Goal: Task Accomplishment & Management: Manage account settings

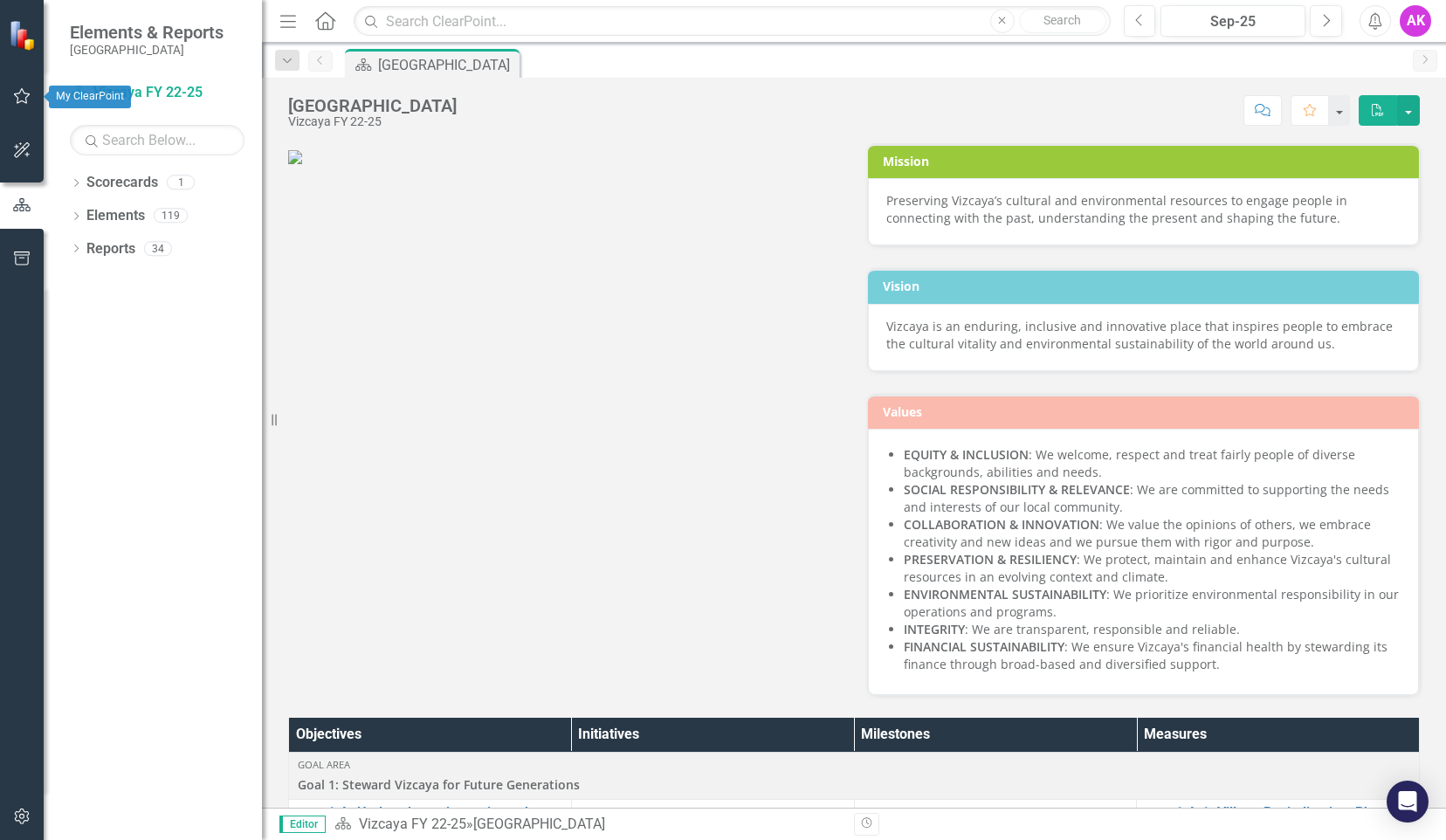
click at [20, 96] on icon "button" at bounding box center [22, 96] width 19 height 14
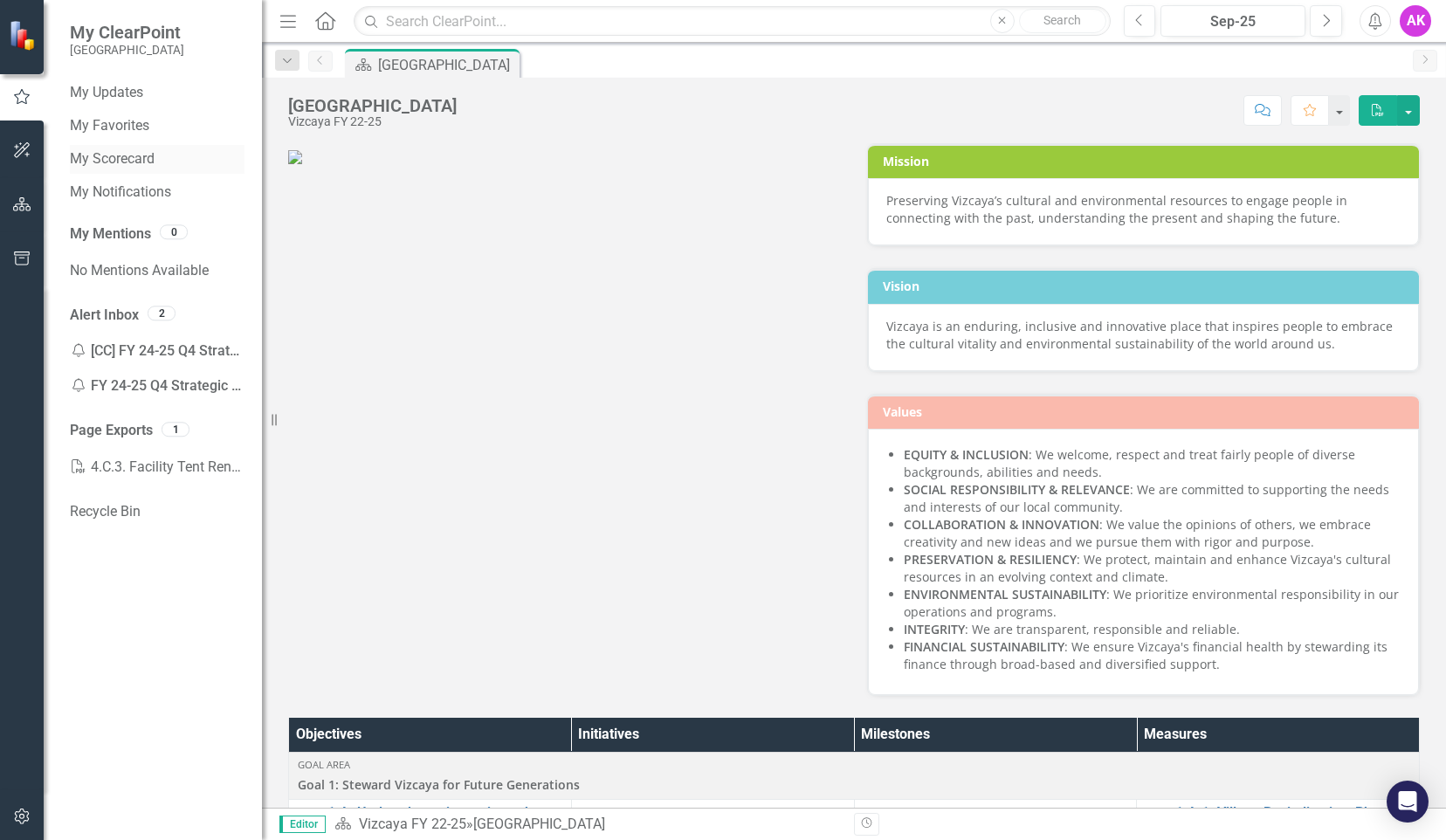
click at [129, 163] on link "My Scorecard" at bounding box center [157, 159] width 174 height 20
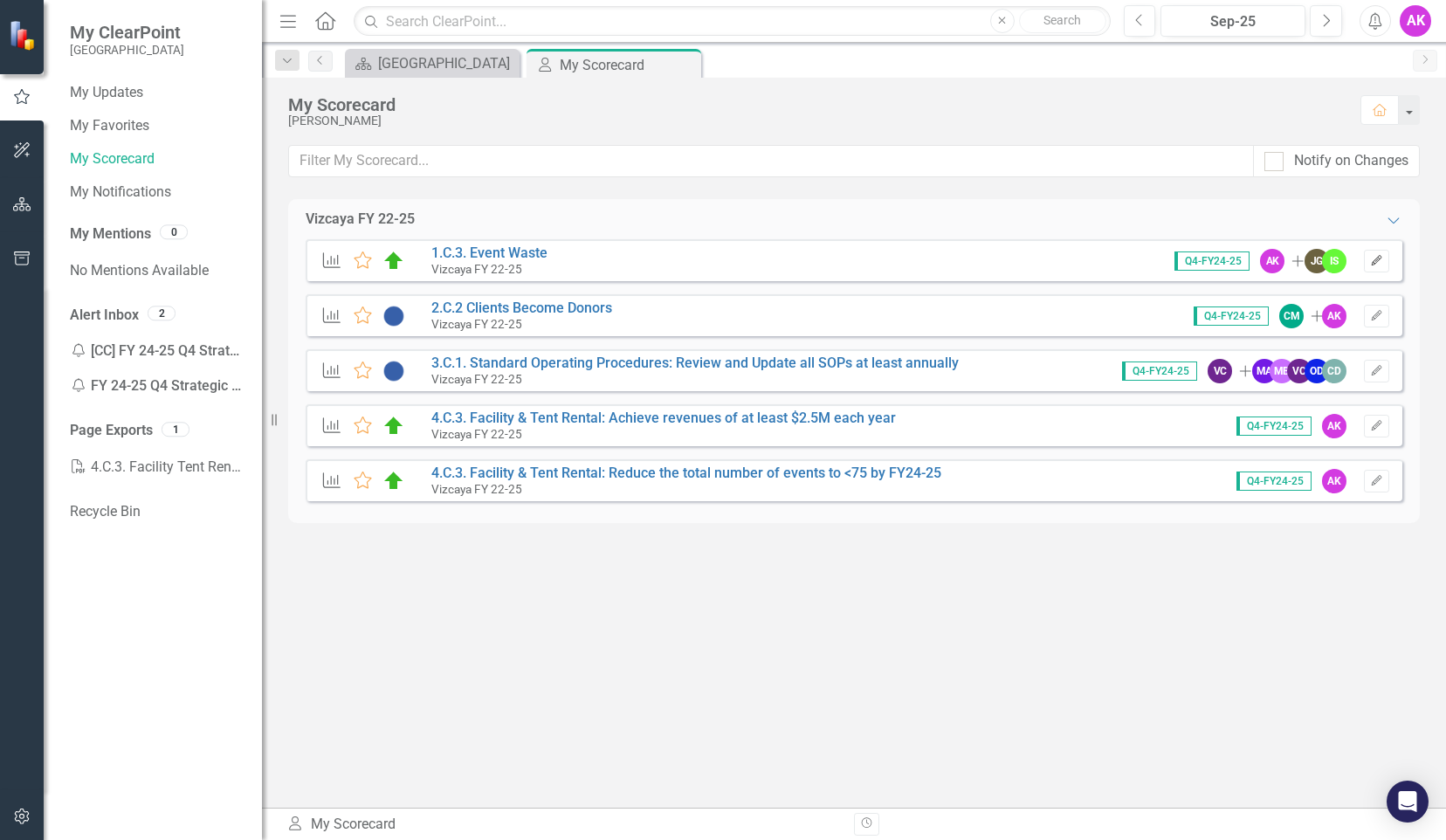
click at [1380, 256] on icon "Edit" at bounding box center [1376, 261] width 13 height 11
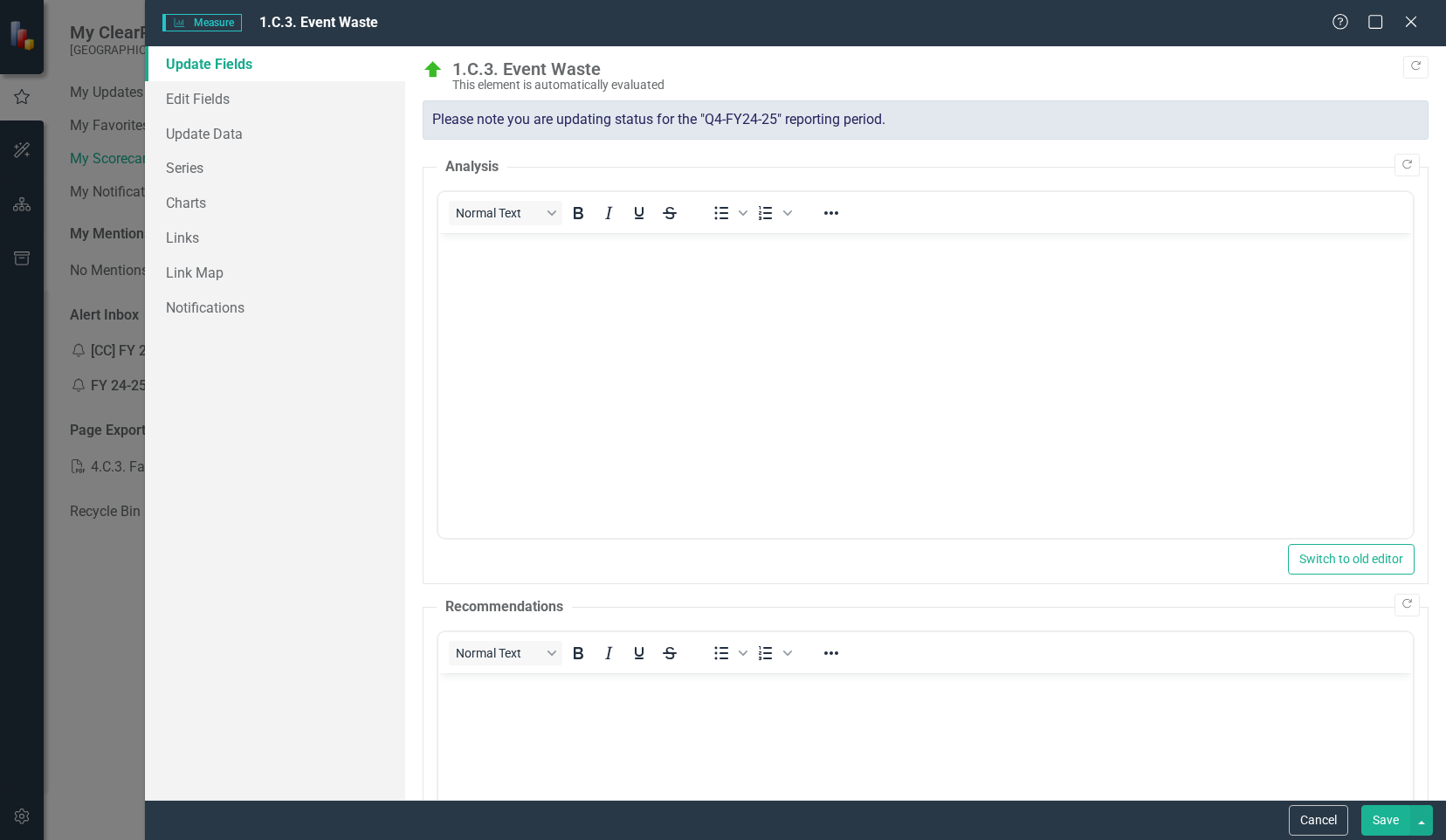
click at [496, 257] on body "Rich Text Area. Press ALT-0 for help." at bounding box center [925, 363] width 974 height 262
click at [216, 105] on link "Edit Fields" at bounding box center [275, 98] width 260 height 35
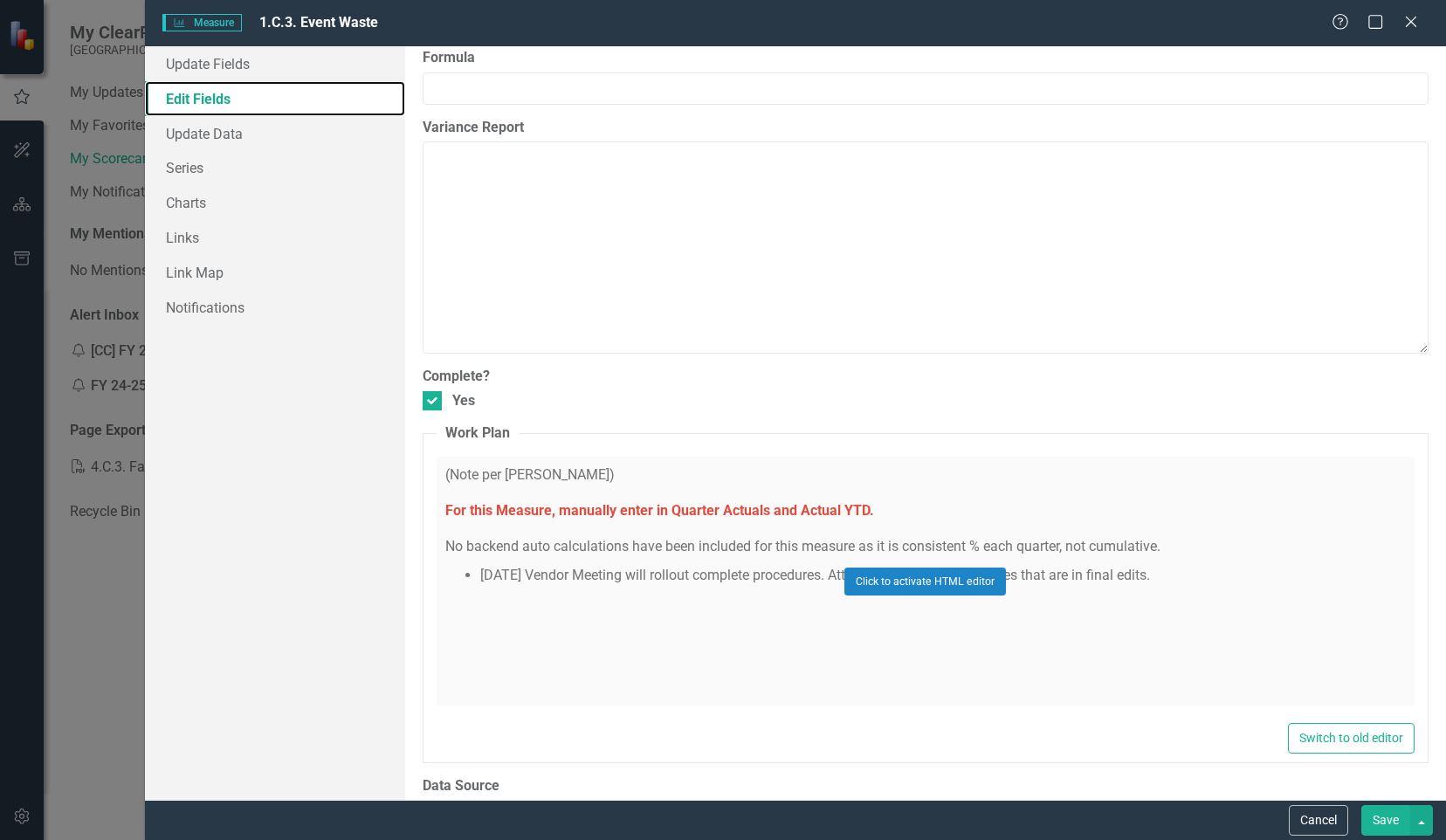
scroll to position [991, 0]
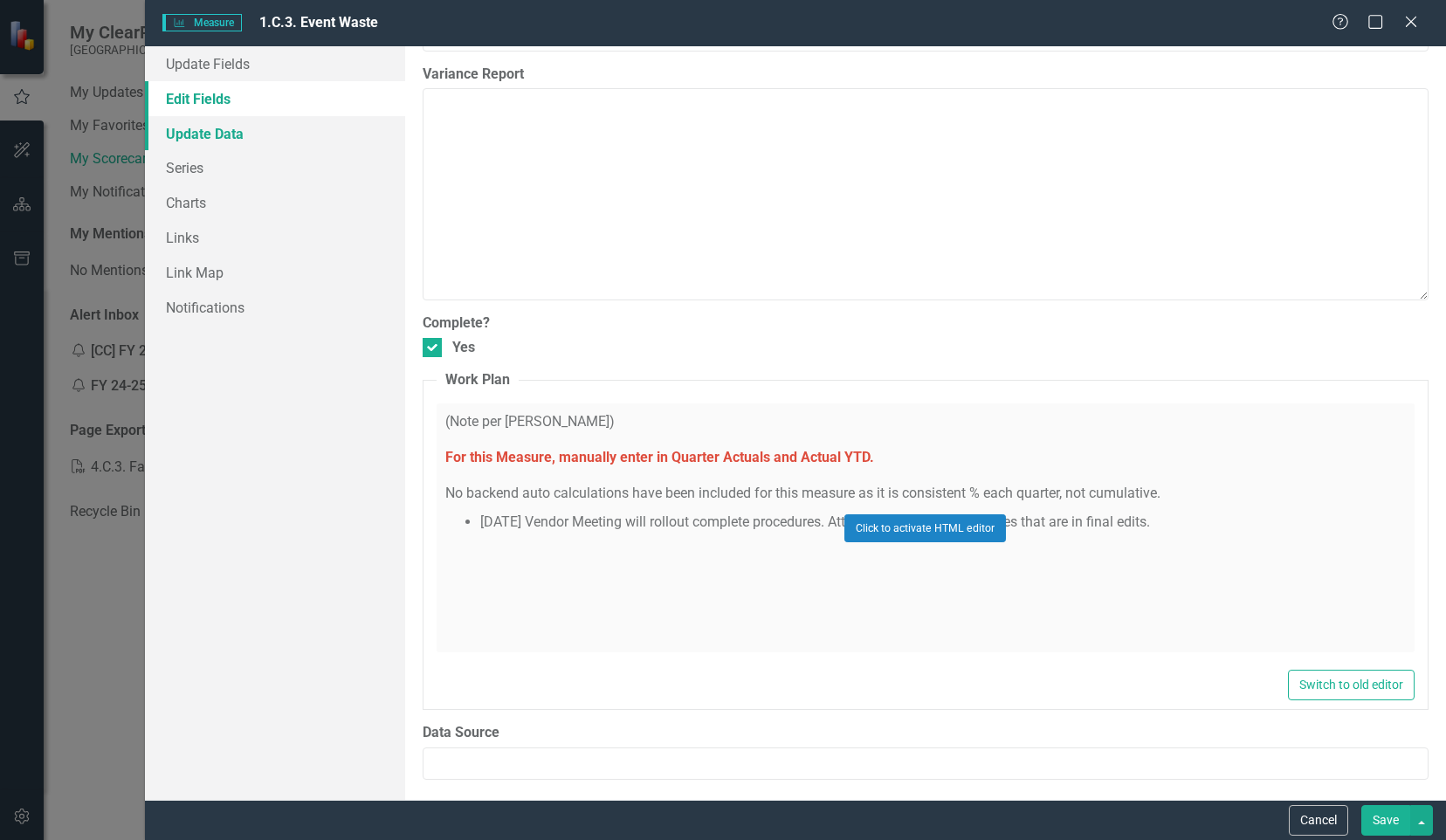
click at [223, 133] on link "Update Data" at bounding box center [275, 133] width 260 height 35
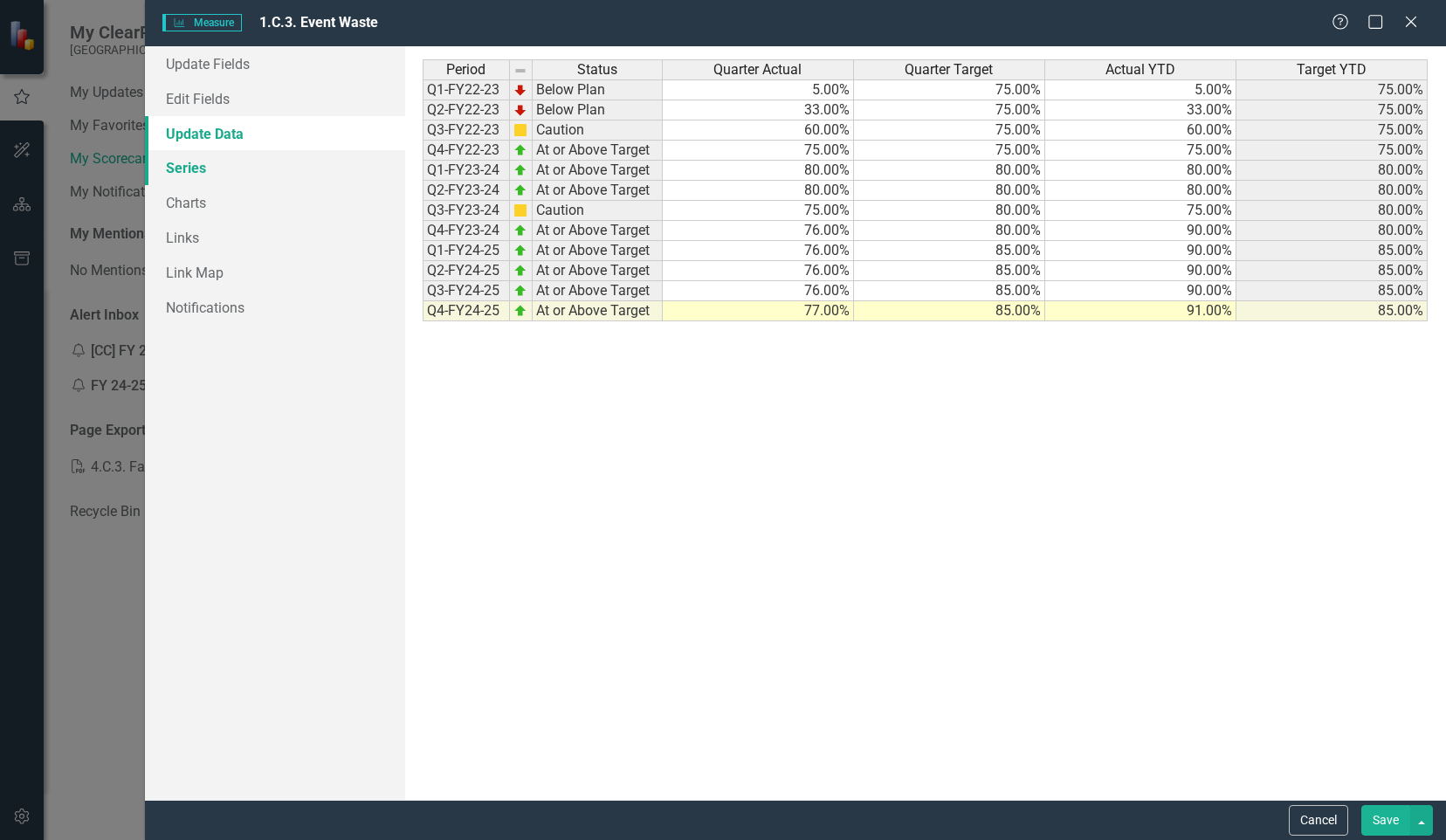
click at [220, 174] on link "Series" at bounding box center [275, 167] width 260 height 35
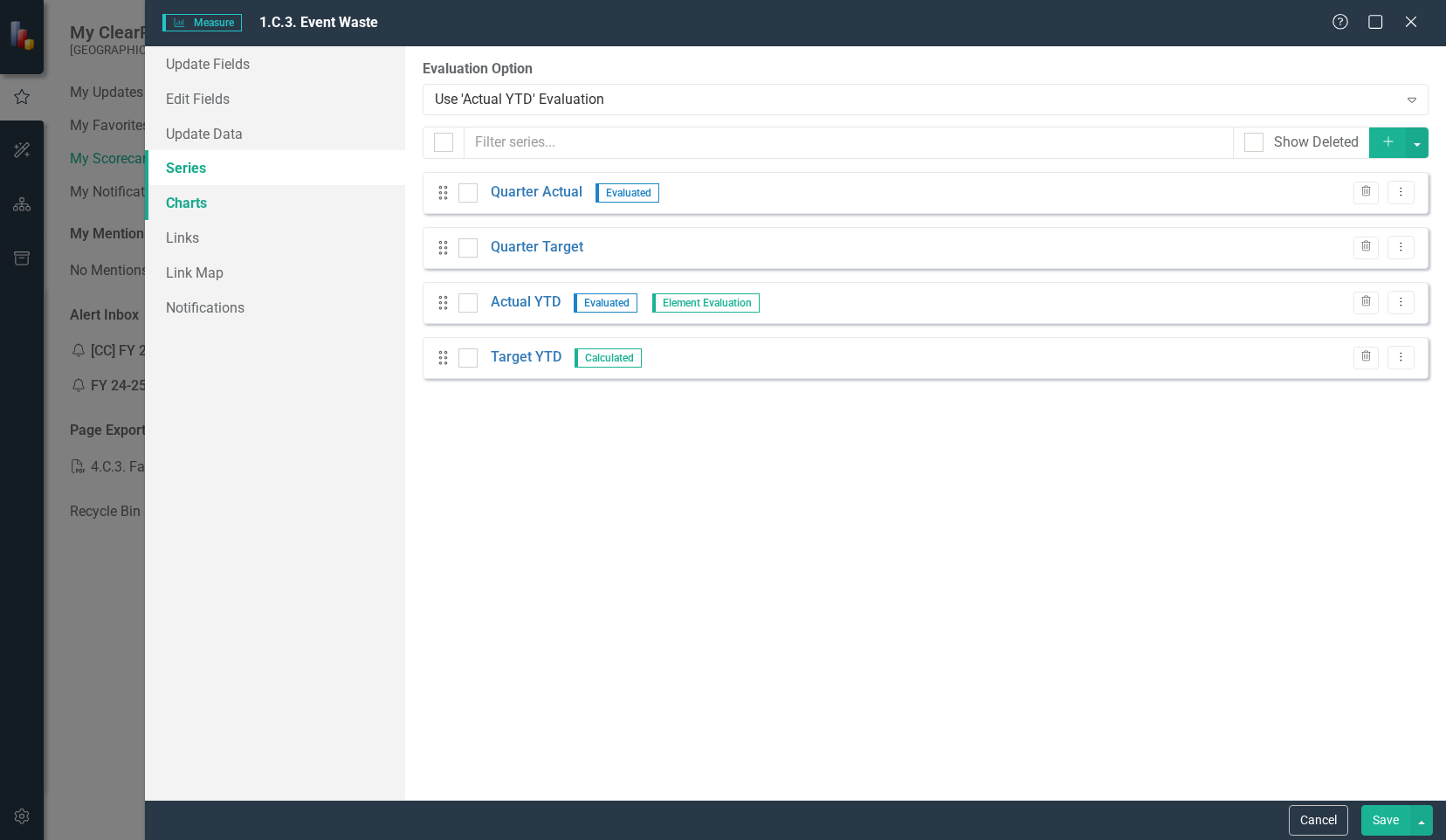
click at [207, 206] on link "Charts" at bounding box center [275, 202] width 260 height 35
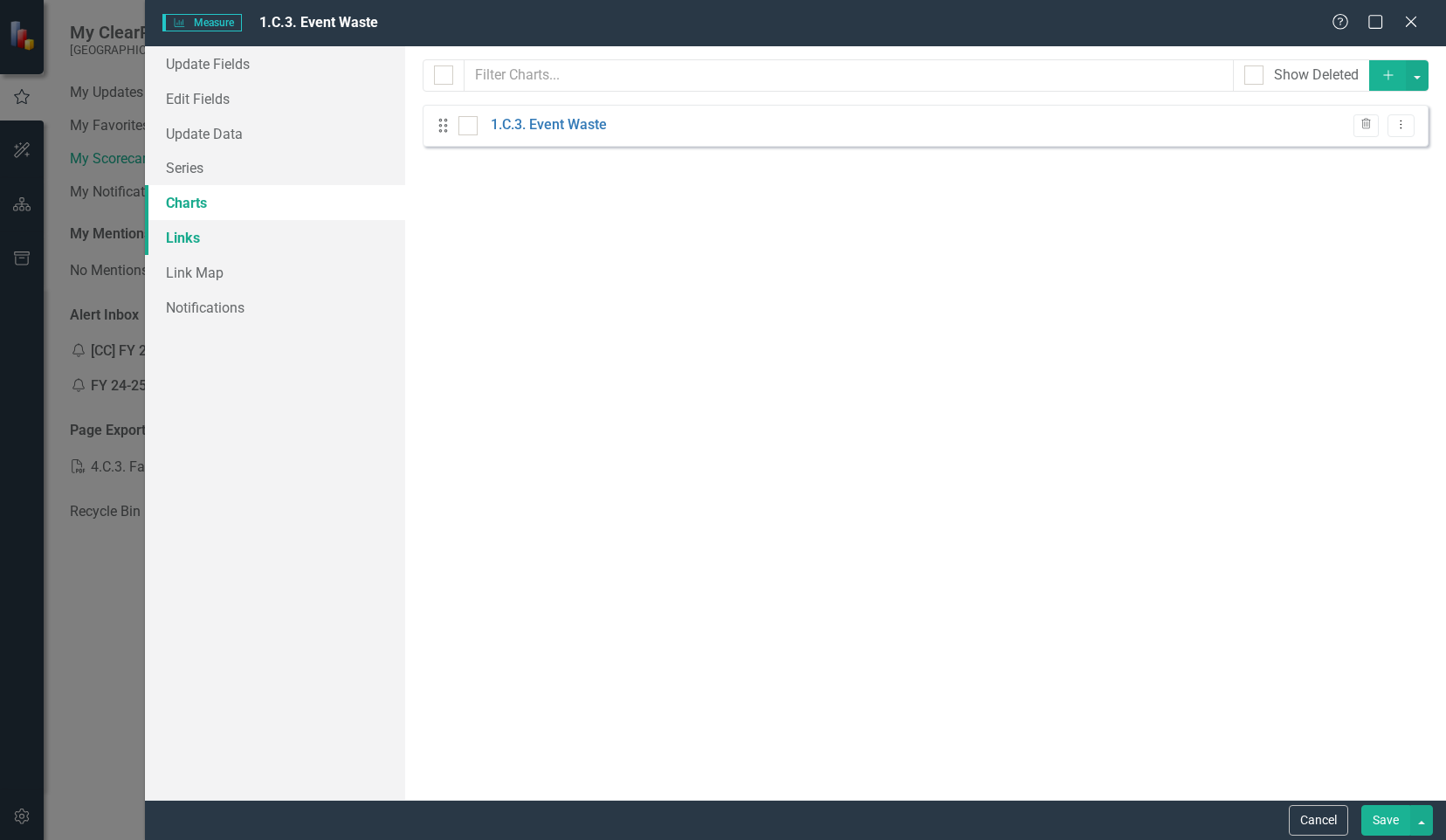
click at [196, 233] on link "Links" at bounding box center [275, 237] width 260 height 35
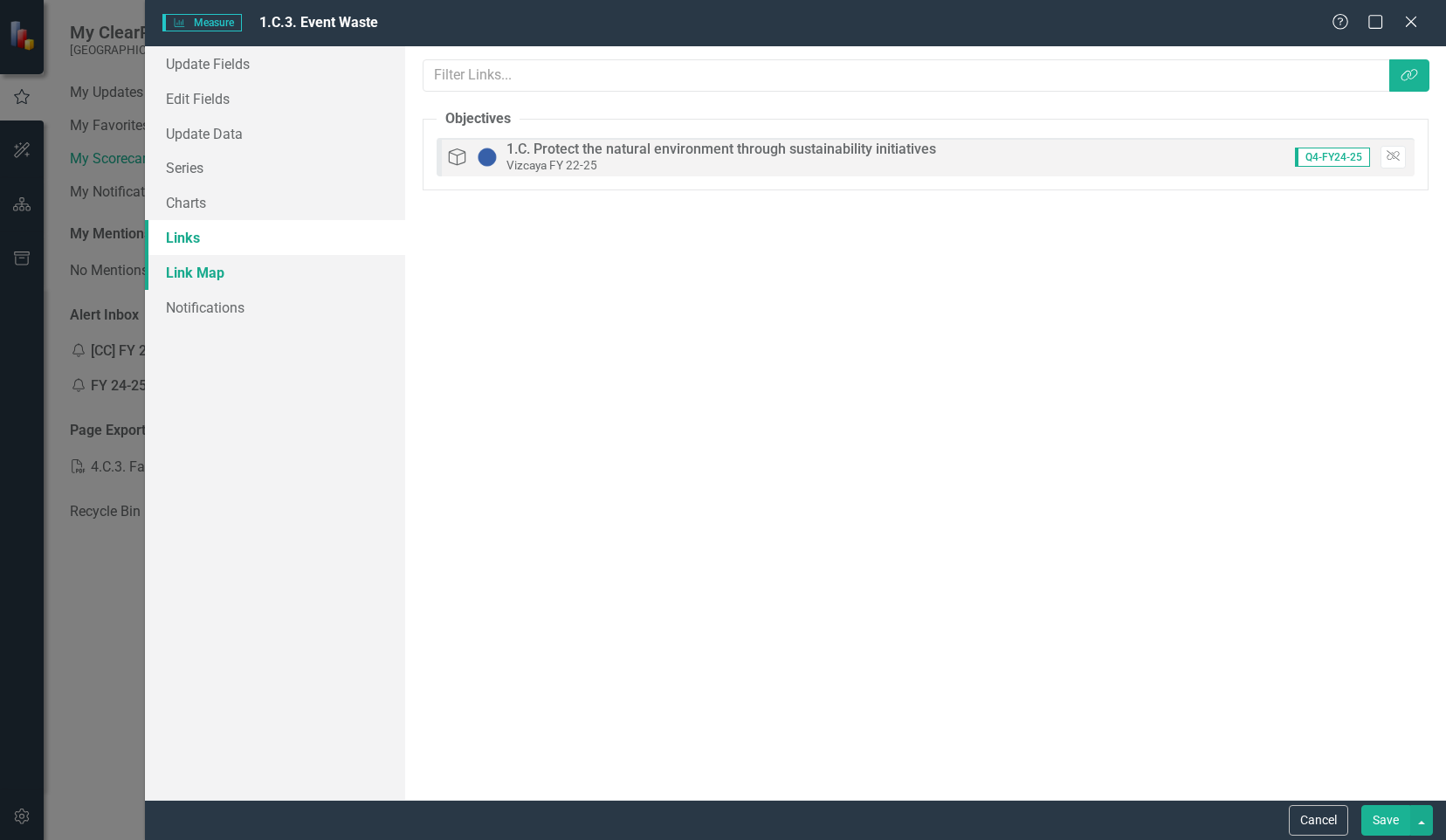
click at [206, 274] on link "Link Map" at bounding box center [275, 271] width 260 height 35
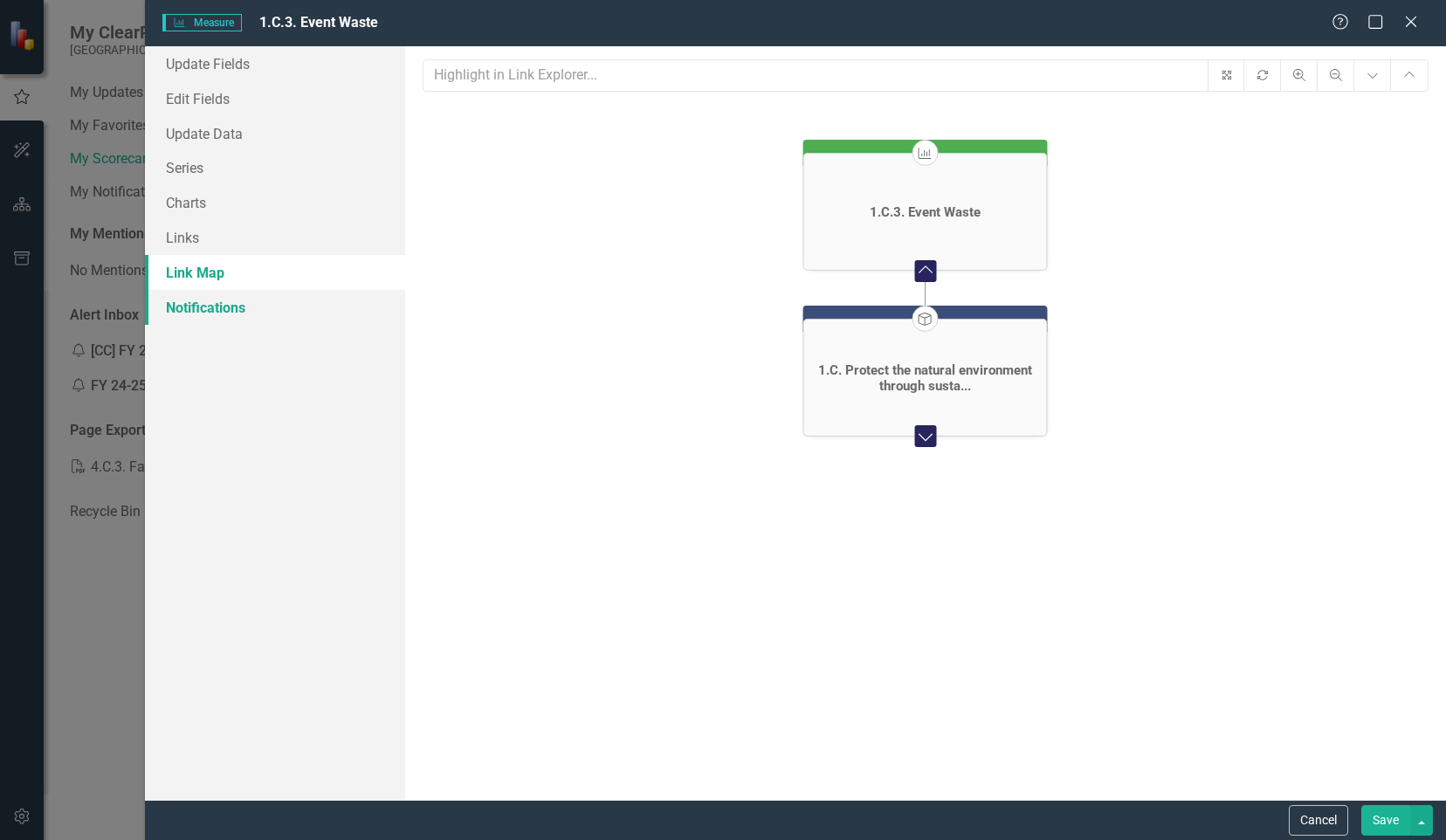
click at [205, 309] on link "Notifications" at bounding box center [275, 307] width 260 height 35
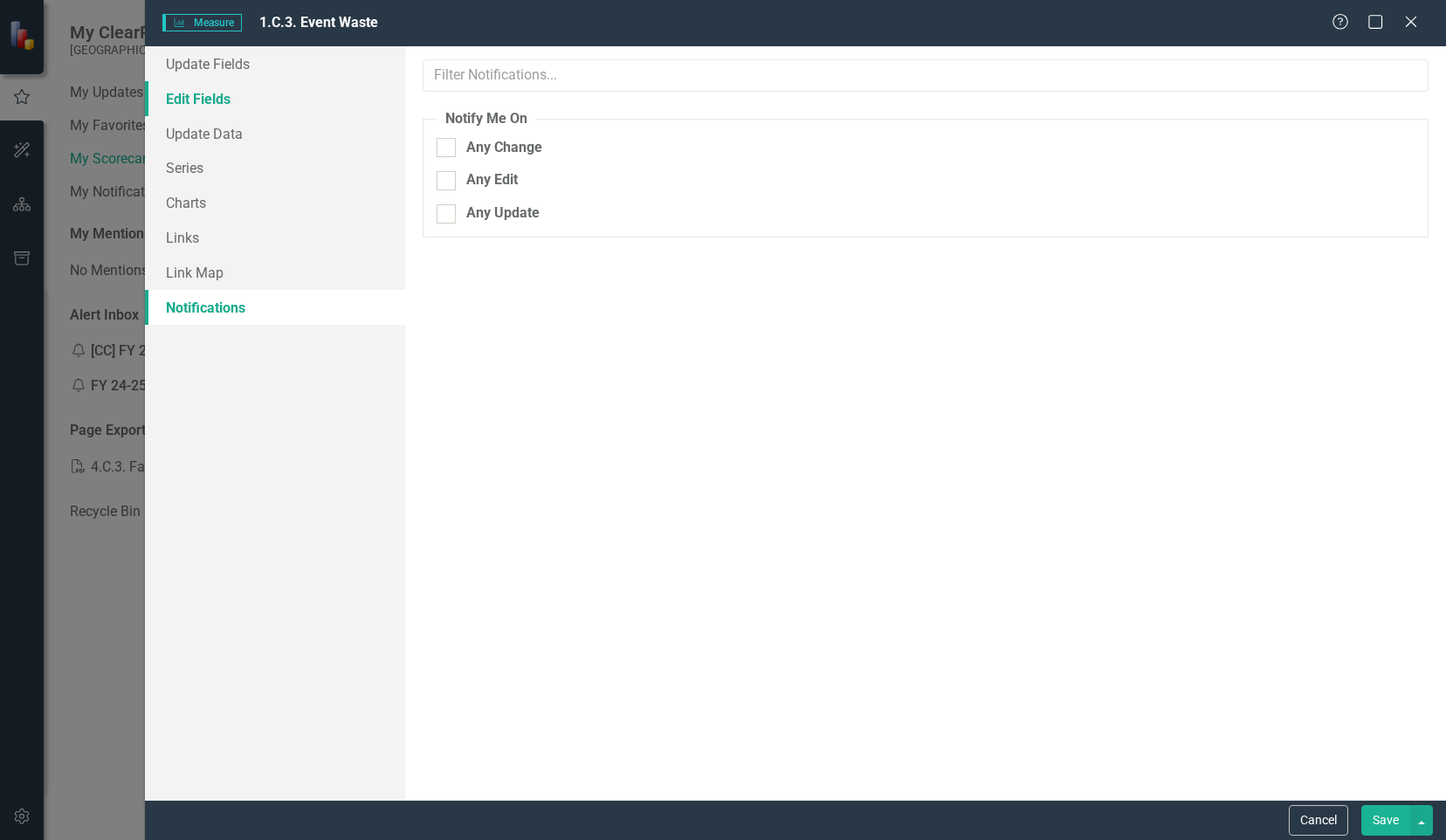
click at [199, 99] on link "Edit Fields" at bounding box center [275, 98] width 260 height 35
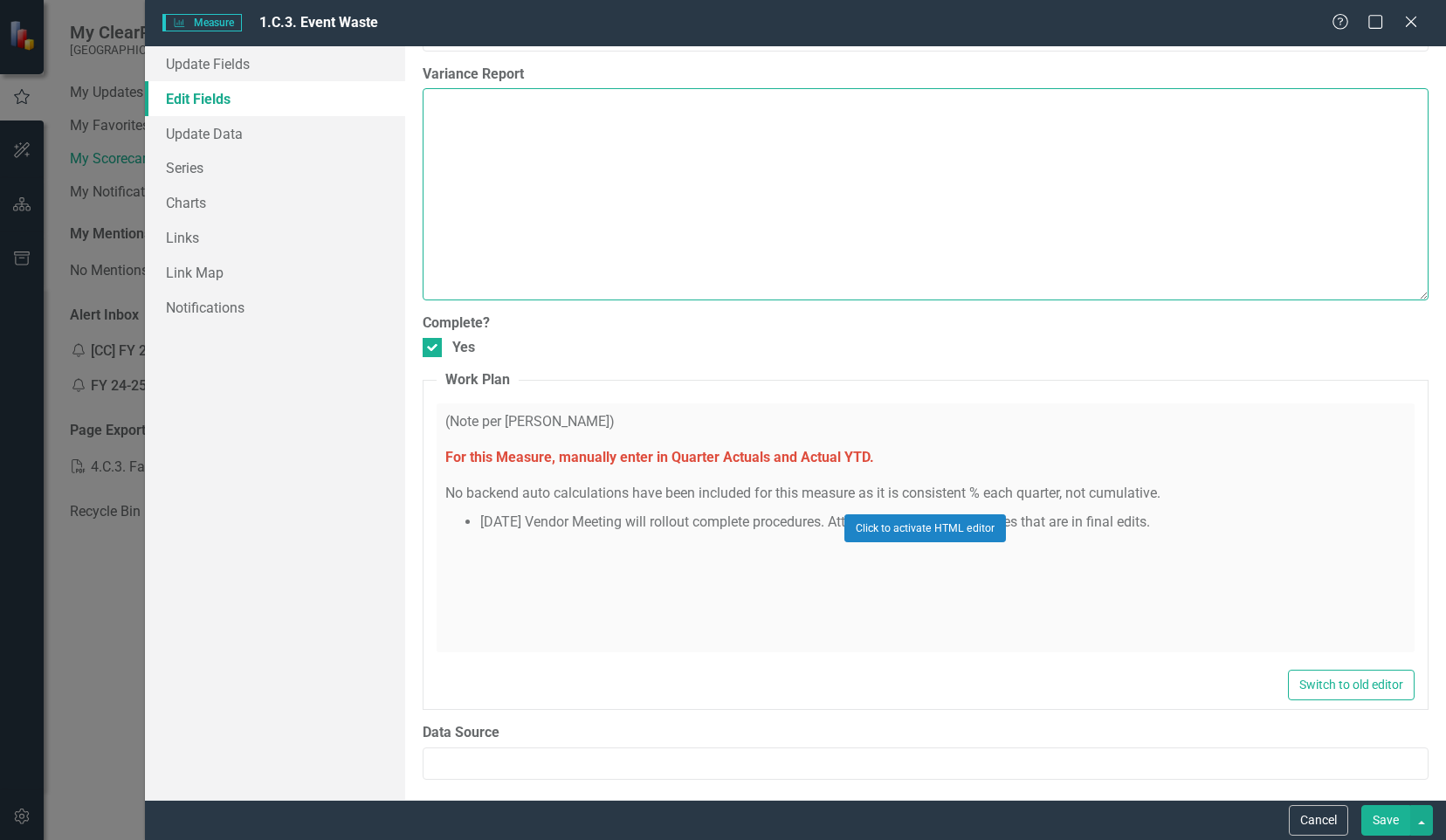
click at [577, 119] on textarea "Variance Report" at bounding box center [925, 193] width 1006 height 211
type textarea "."
click at [1390, 819] on button "Save" at bounding box center [1385, 820] width 49 height 30
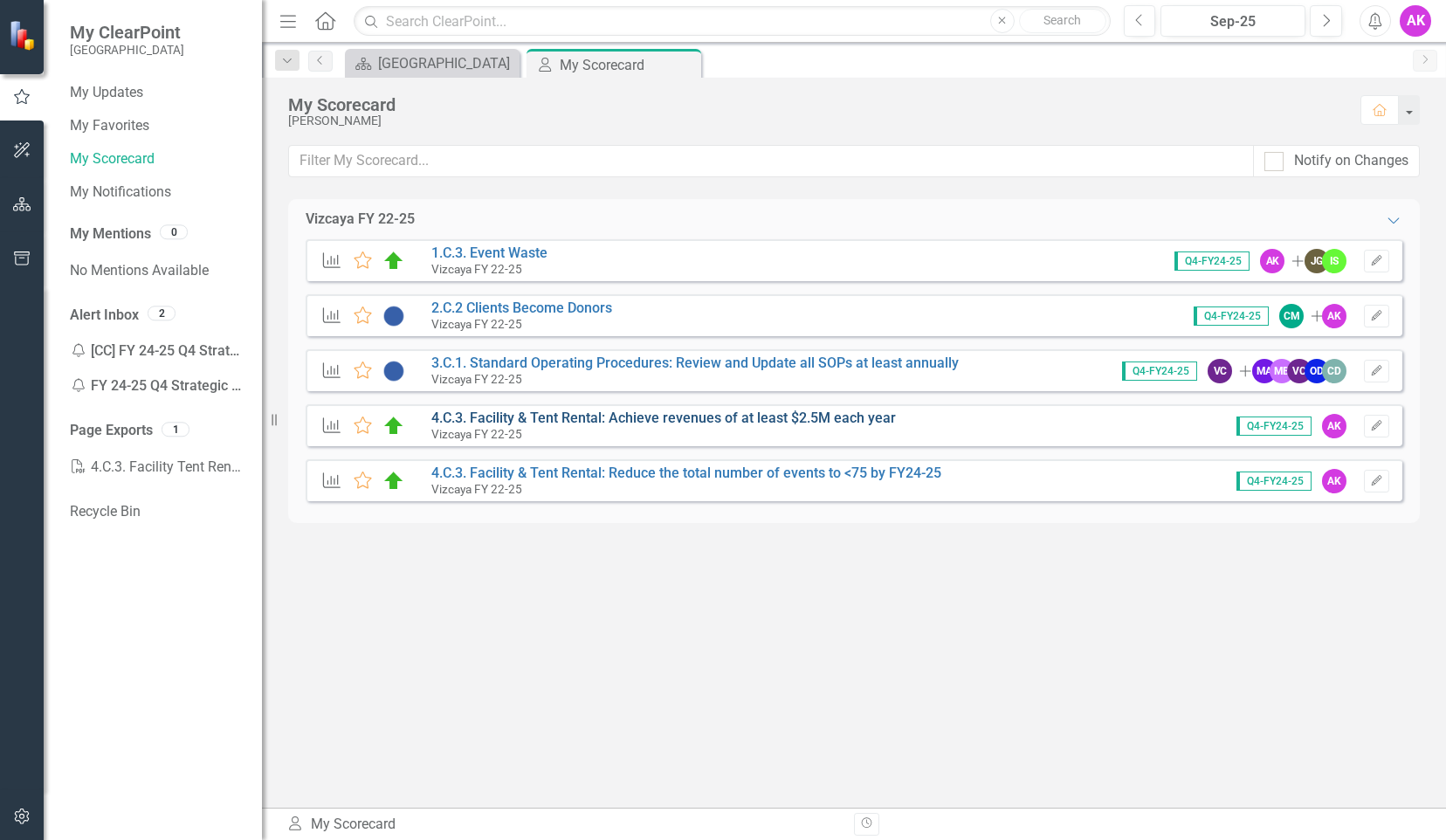
click at [545, 417] on link "4.C.3. Facility & Tent Rental: Achieve revenues of at least $2.5M each year" at bounding box center [664, 417] width 464 height 17
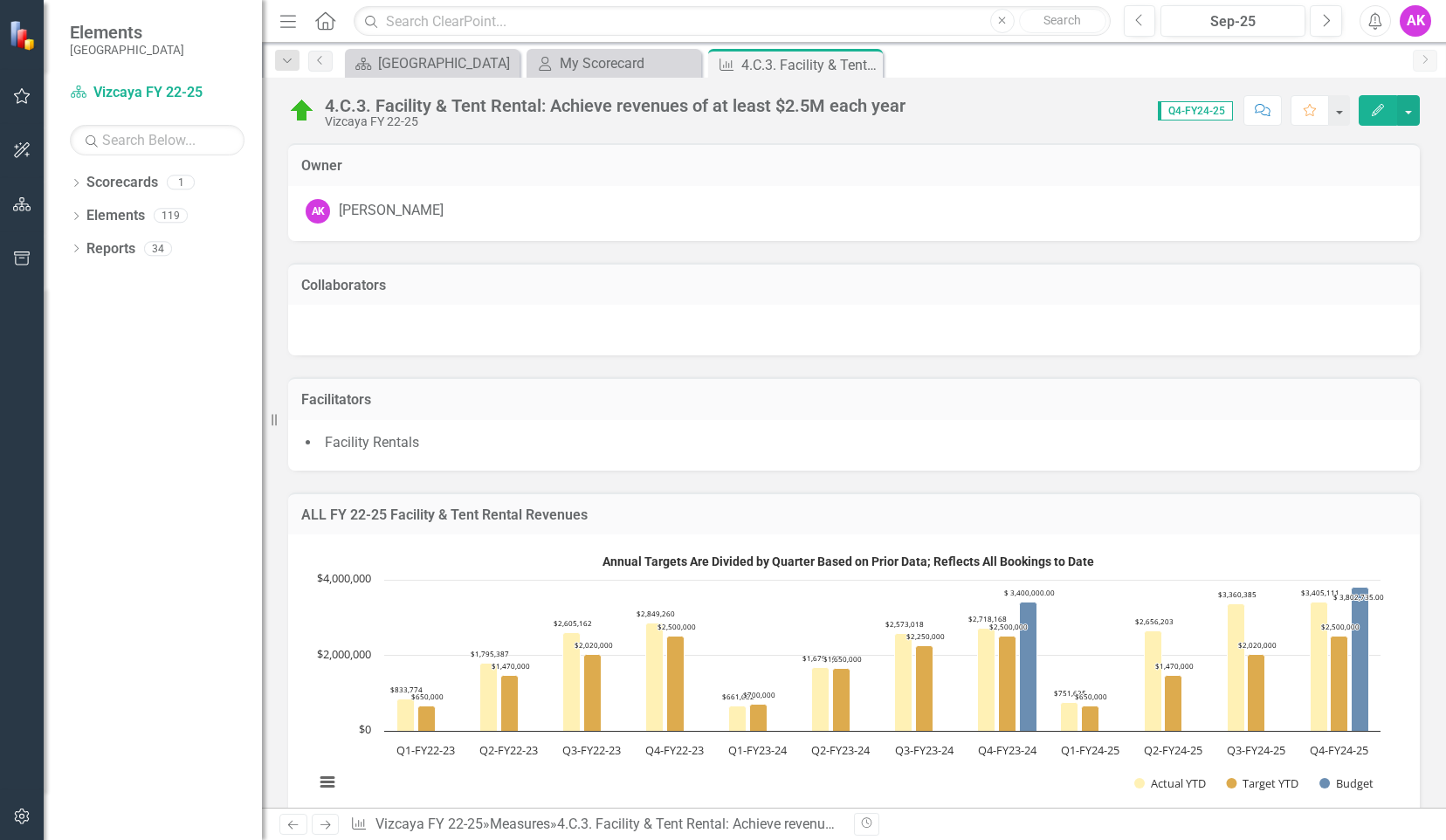
click at [1370, 112] on icon "Edit" at bounding box center [1377, 110] width 16 height 12
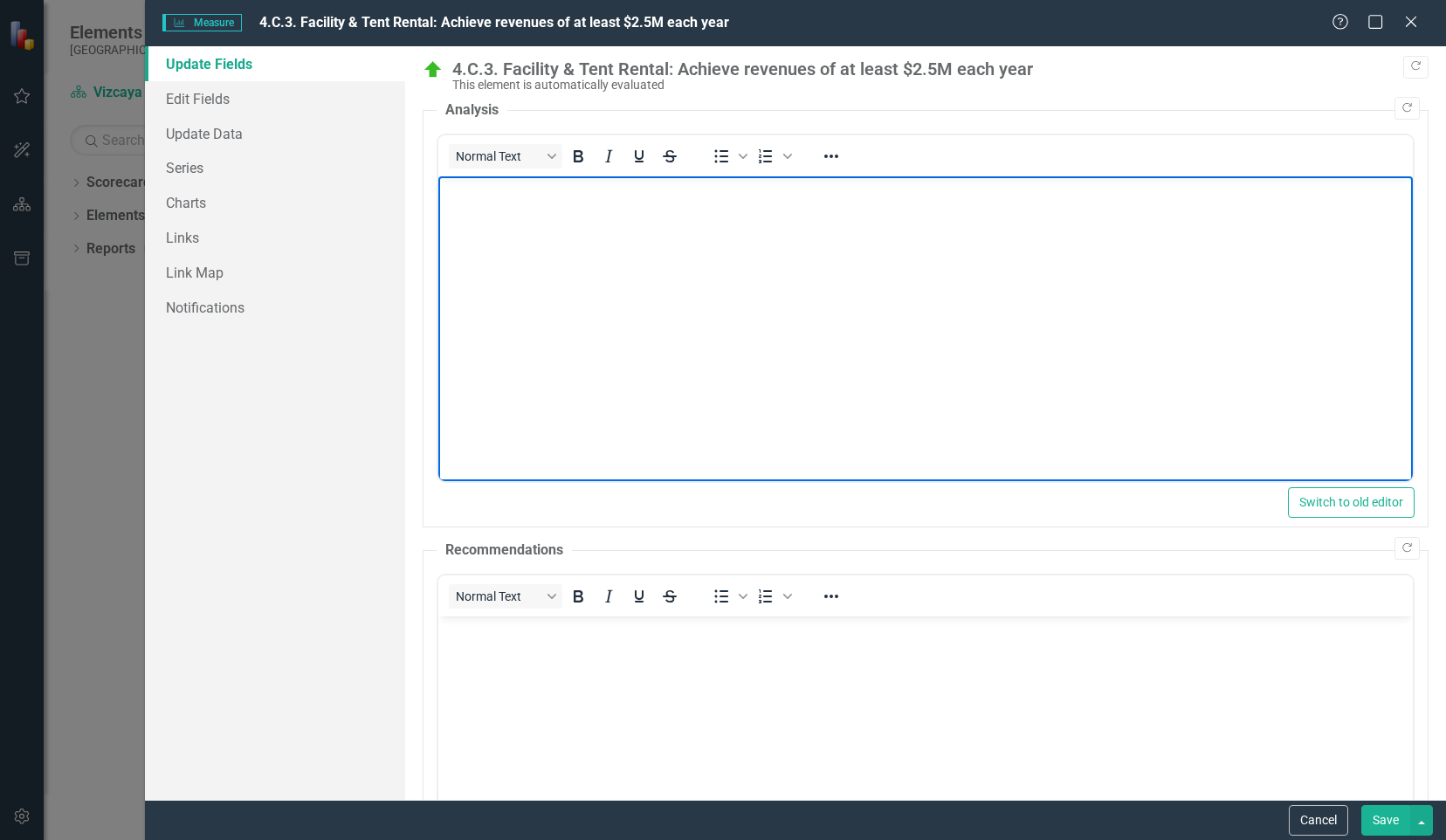
click at [530, 217] on body "Rich Text Area. Press ALT-0 for help." at bounding box center [925, 307] width 974 height 262
click at [1409, 23] on icon at bounding box center [1410, 21] width 13 height 13
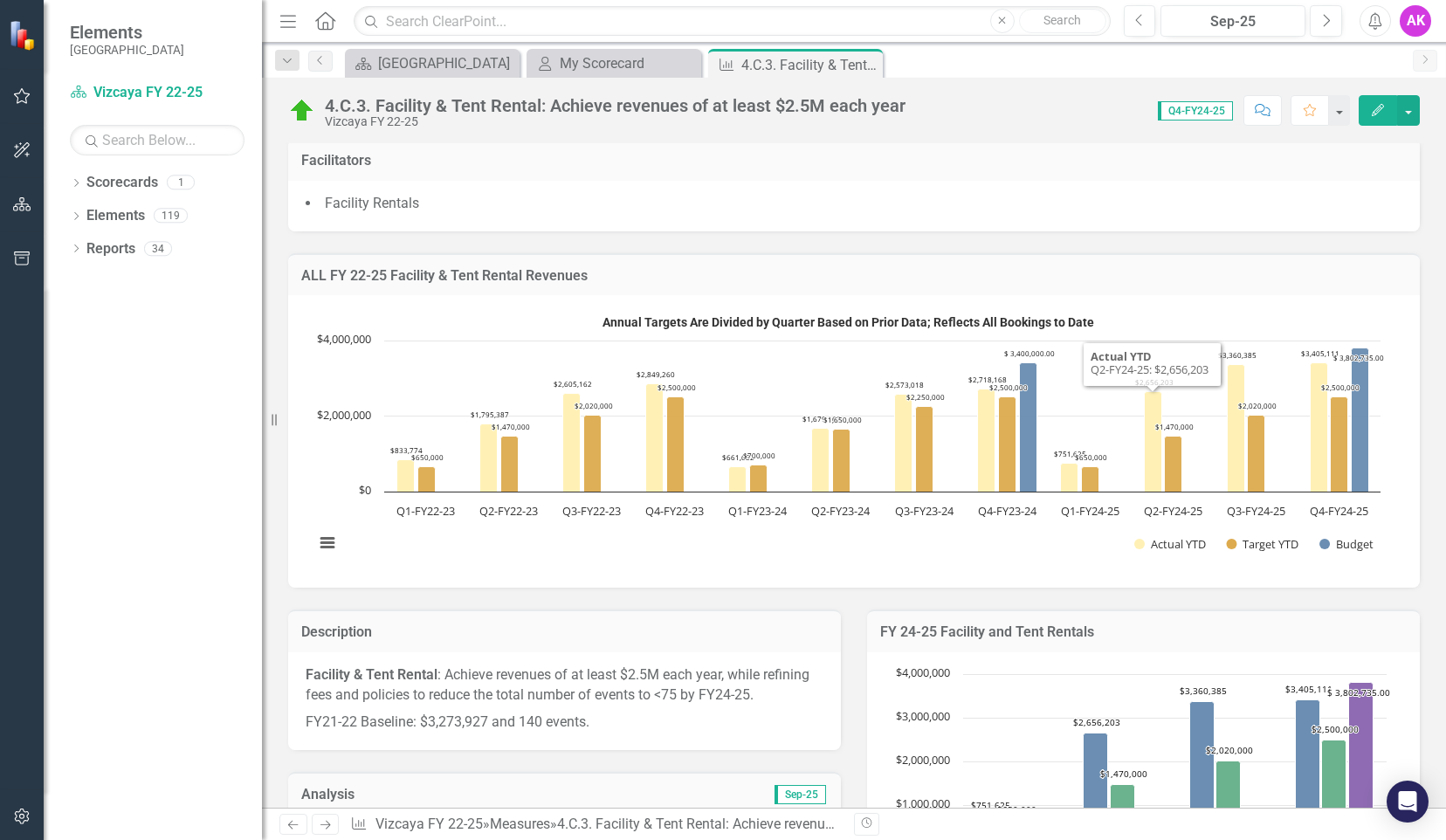
scroll to position [218, 0]
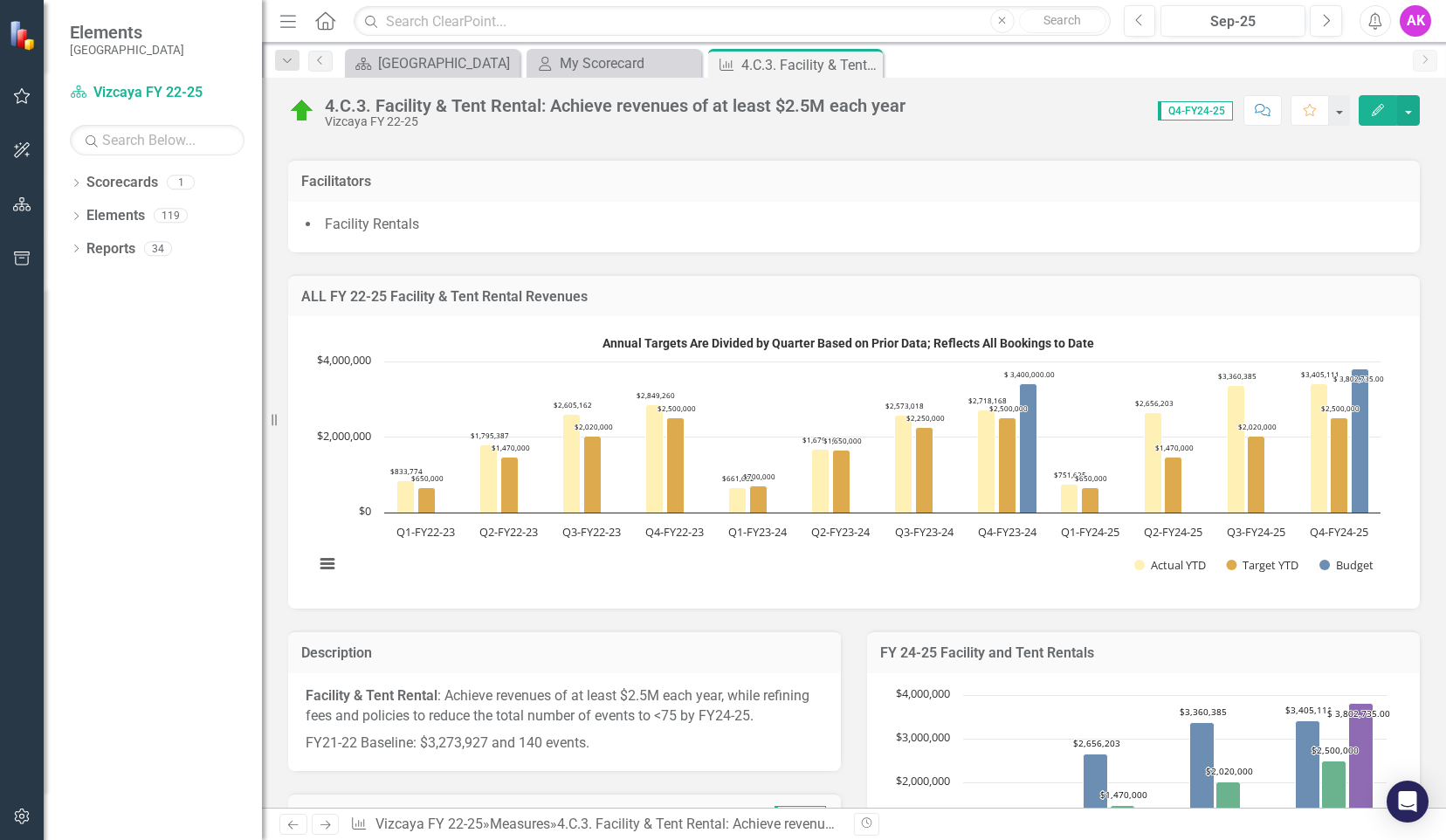
click at [1382, 109] on icon "button" at bounding box center [1377, 110] width 12 height 12
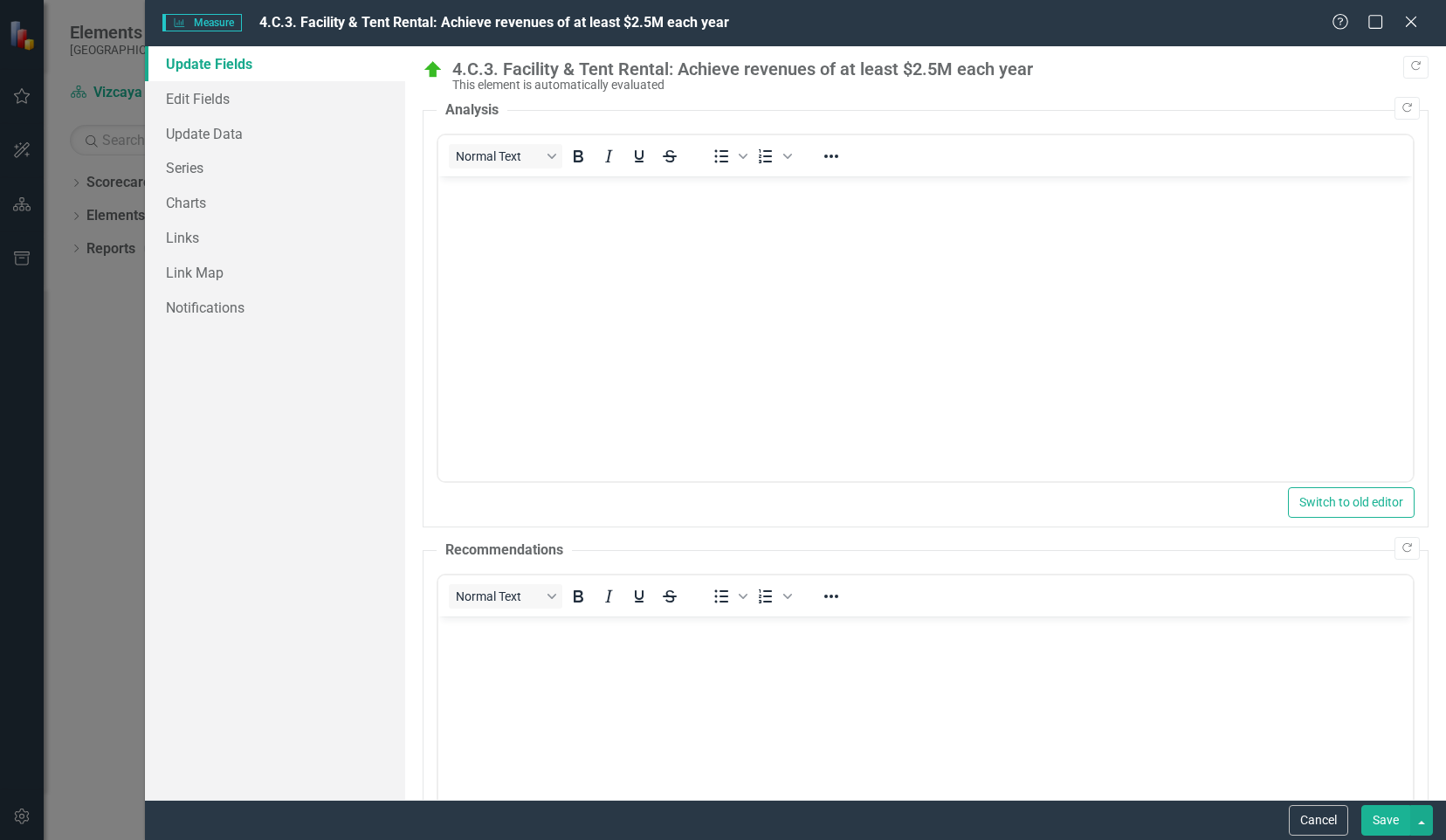
scroll to position [192, 0]
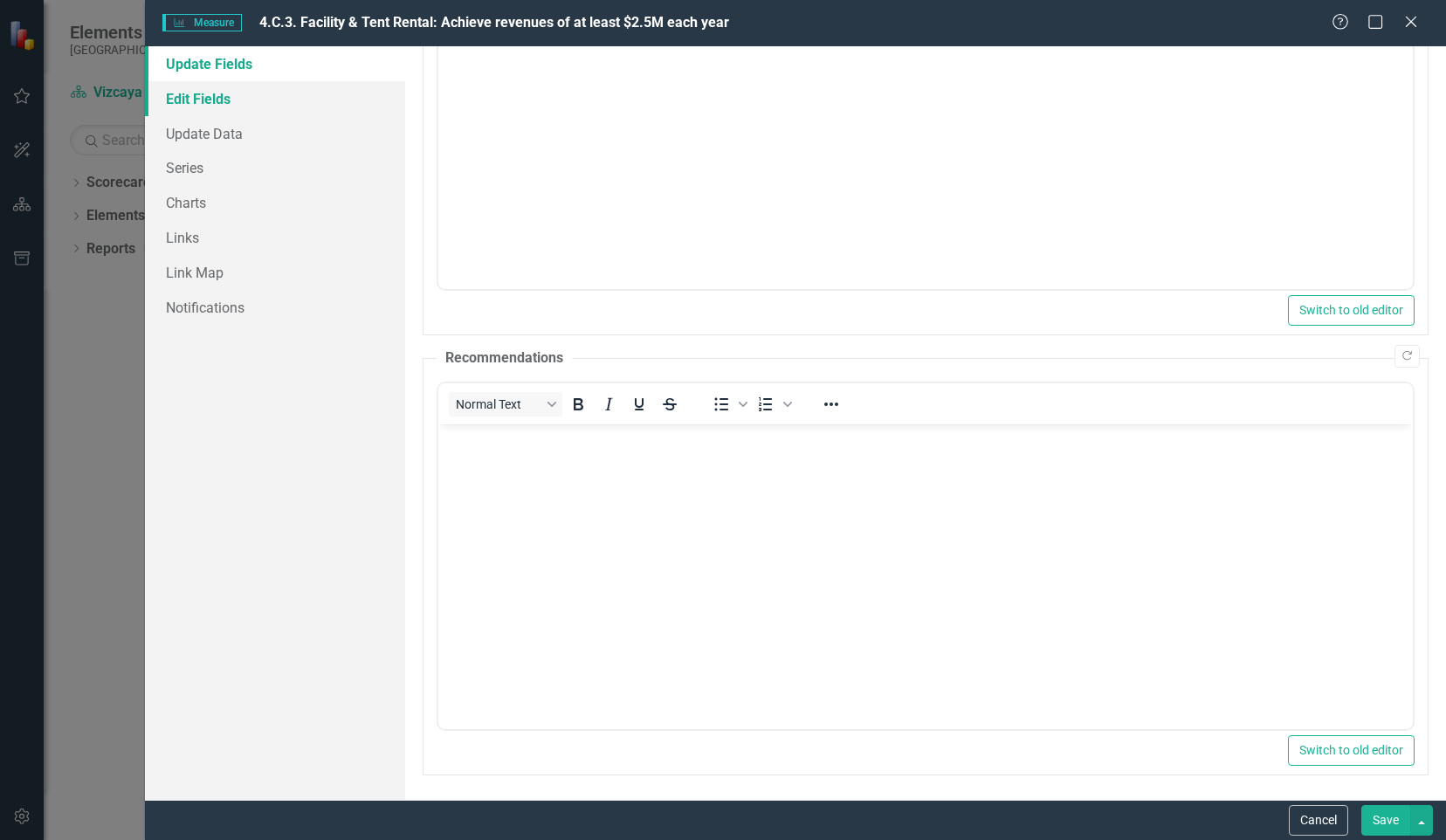
click at [204, 99] on link "Edit Fields" at bounding box center [275, 98] width 260 height 35
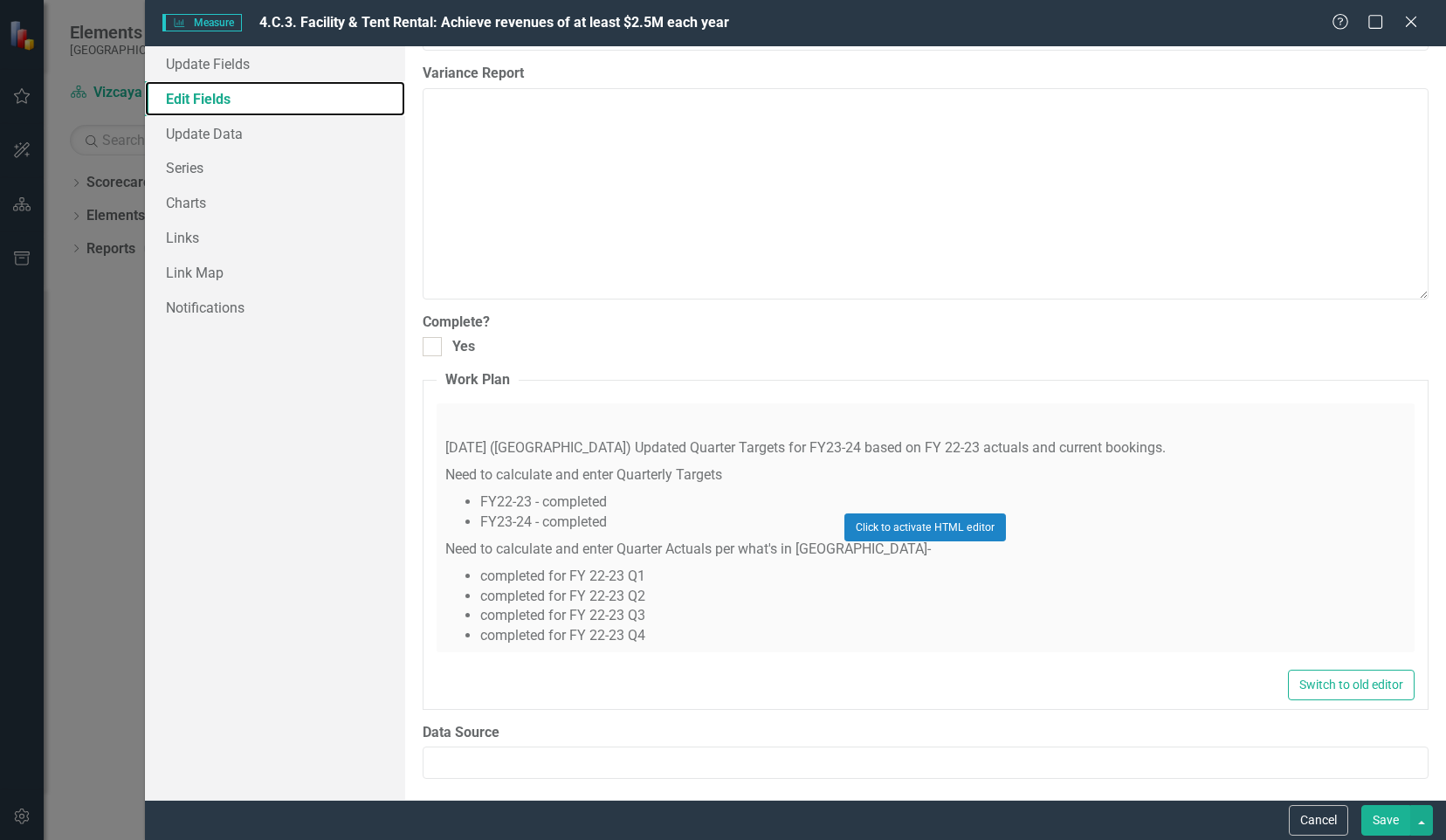
scroll to position [962, 0]
click at [427, 339] on input "Yes" at bounding box center [428, 343] width 12 height 12
checkbox input "true"
click at [1391, 824] on button "Save" at bounding box center [1385, 820] width 49 height 30
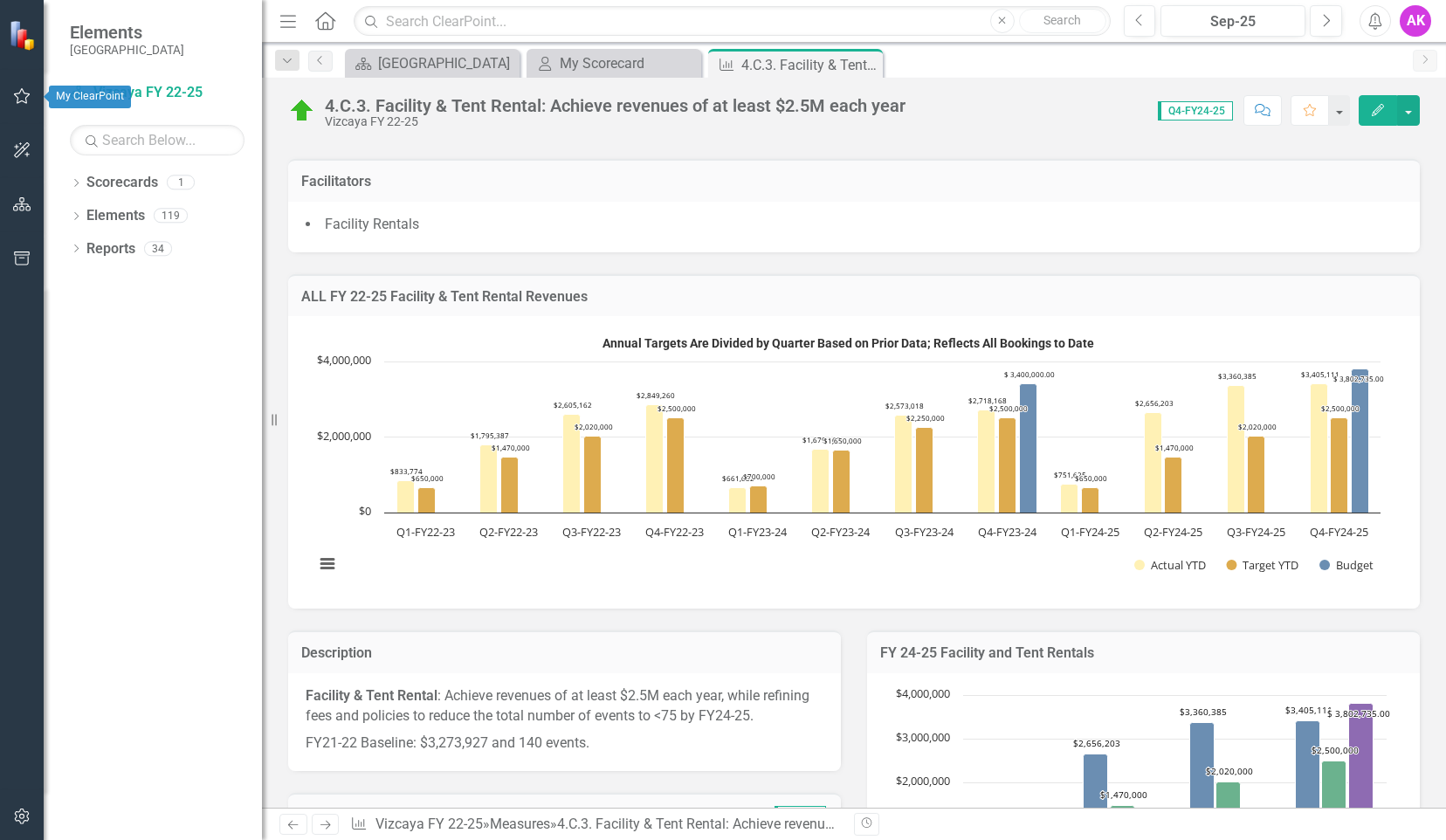
click at [20, 94] on icon "button" at bounding box center [22, 96] width 19 height 14
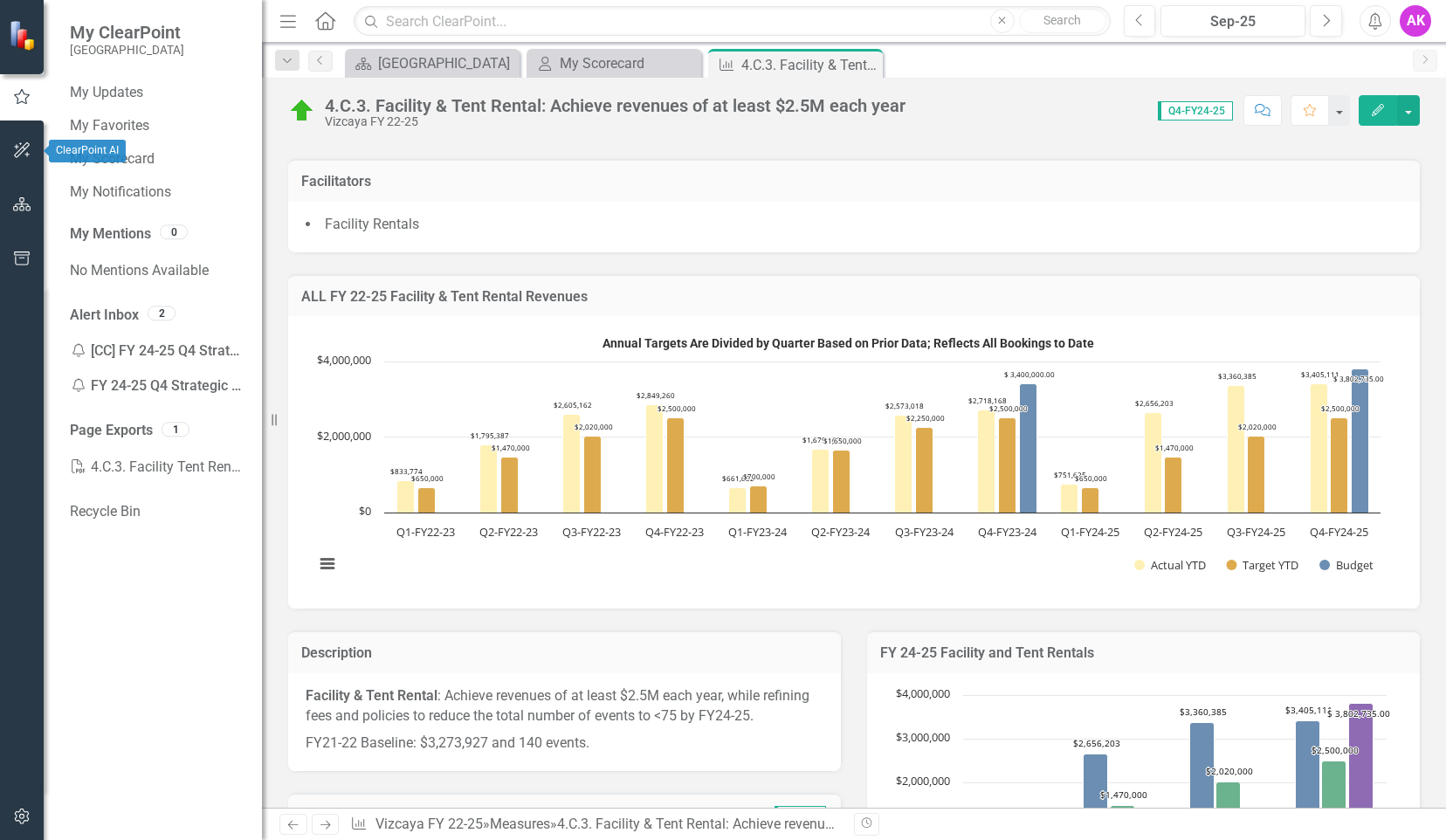
click at [31, 142] on button "button" at bounding box center [22, 150] width 39 height 36
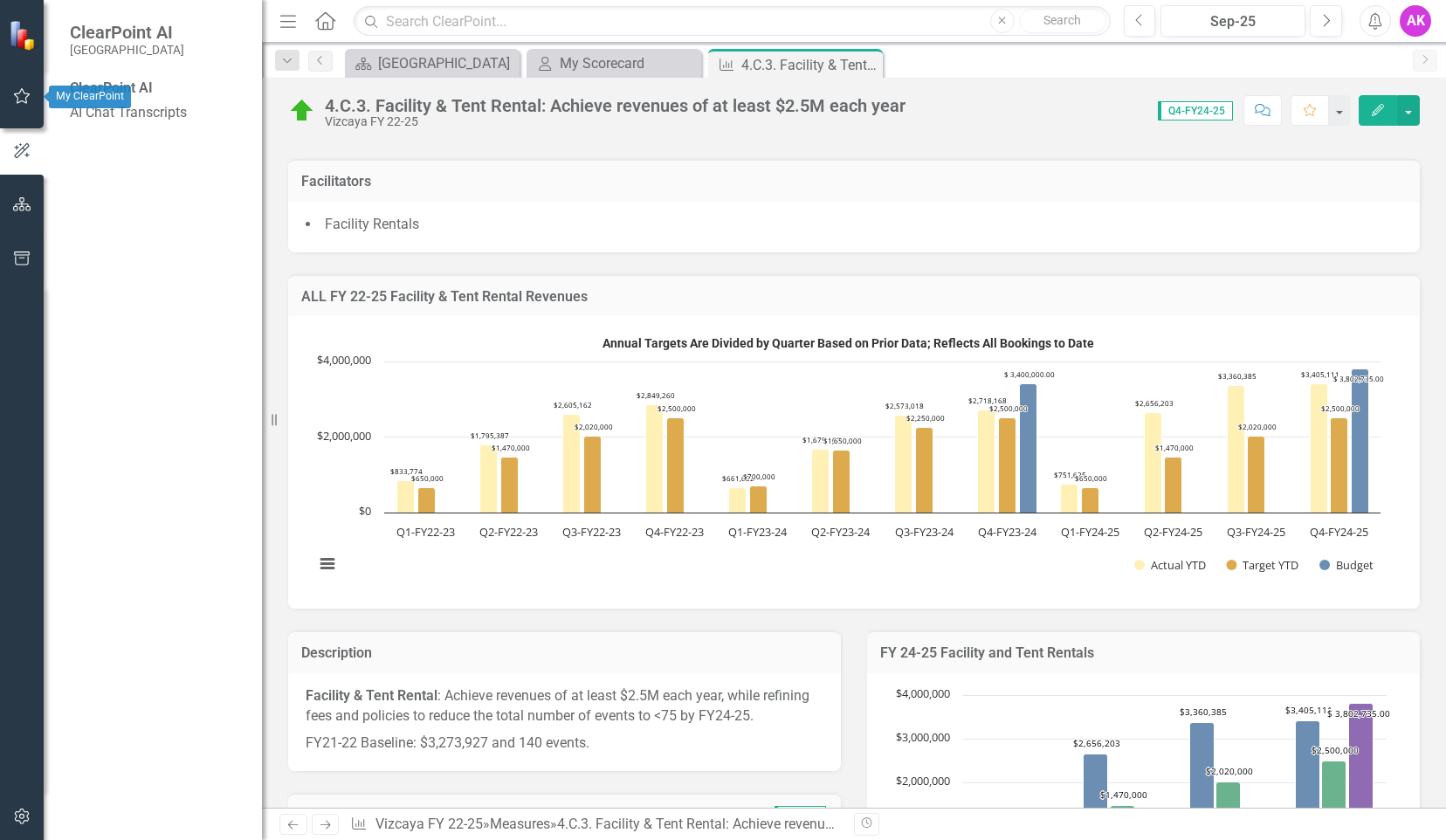
click at [23, 97] on icon "button" at bounding box center [22, 96] width 19 height 14
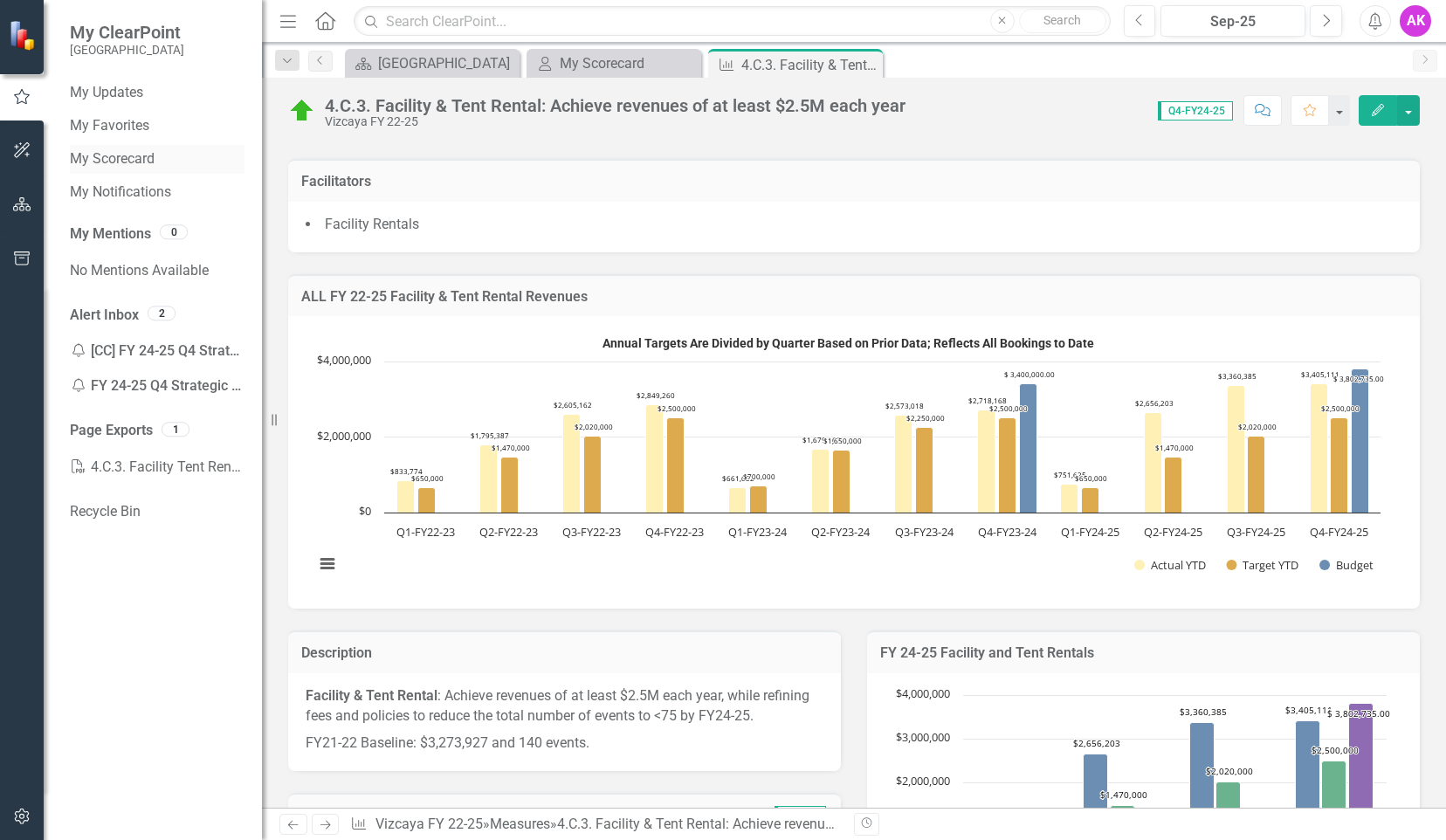
click at [130, 158] on link "My Scorecard" at bounding box center [157, 159] width 174 height 20
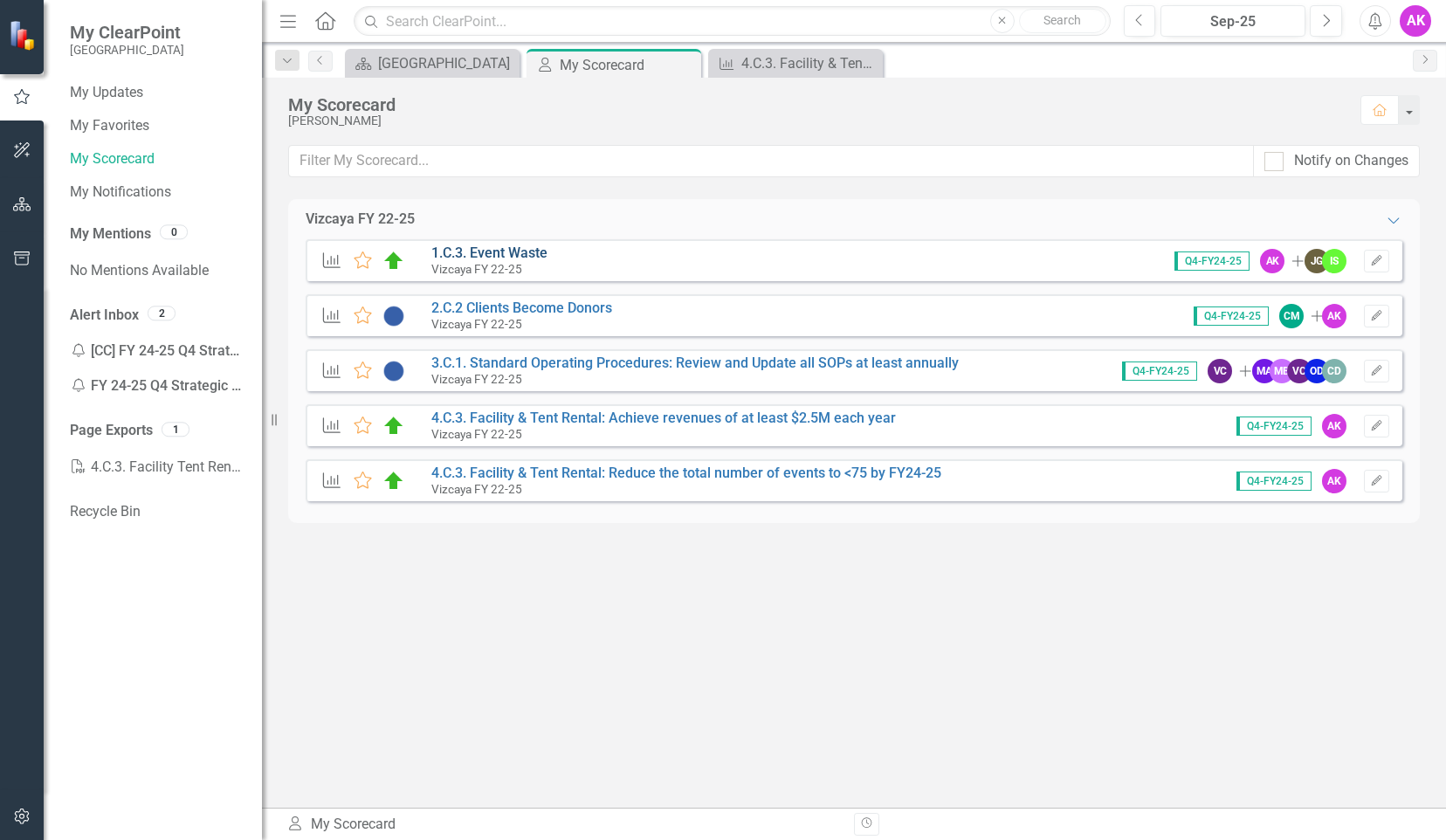
click at [524, 254] on link "1.C.3. Event Waste" at bounding box center [489, 253] width 116 height 17
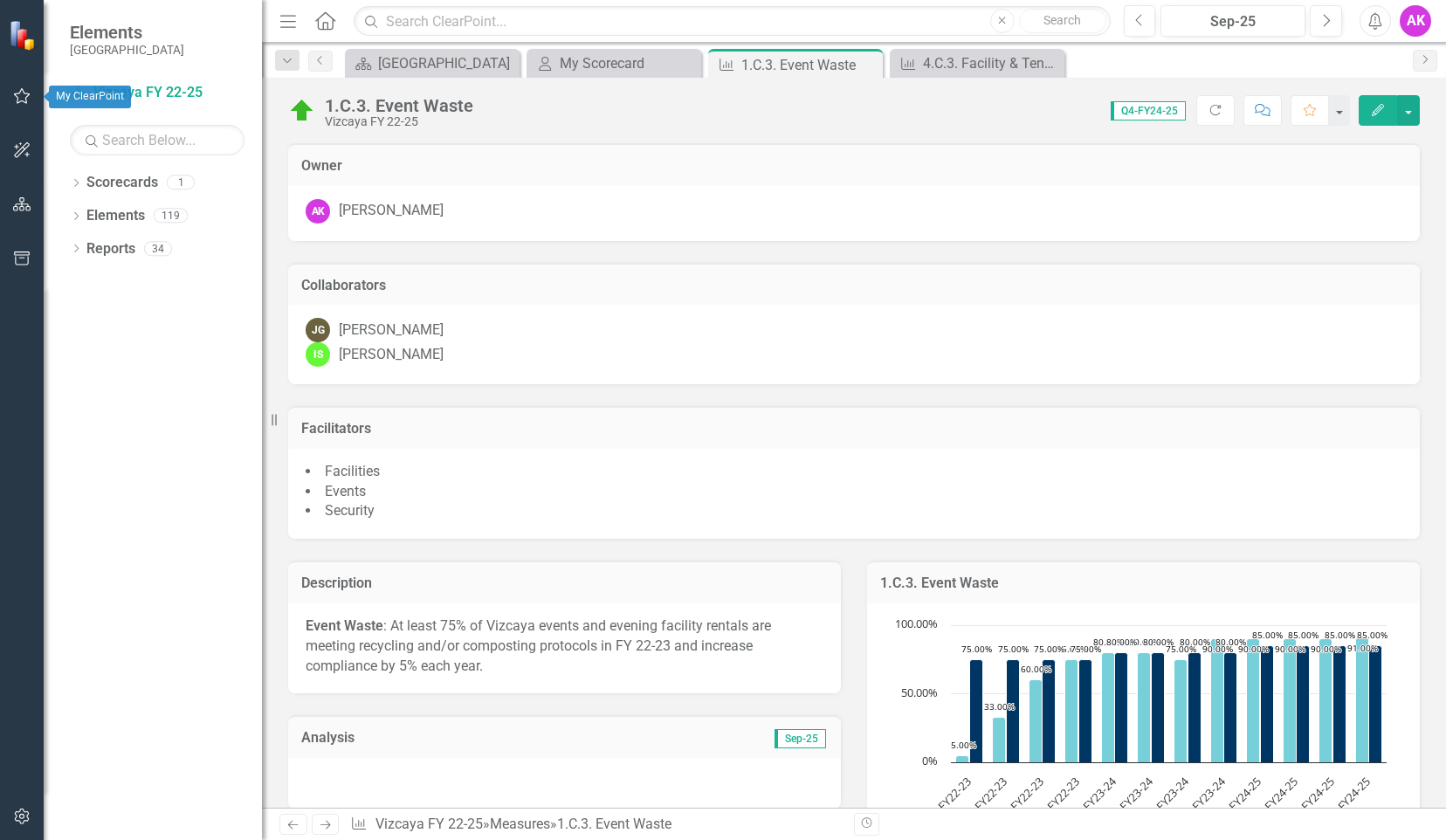
click at [22, 101] on icon "button" at bounding box center [22, 96] width 19 height 14
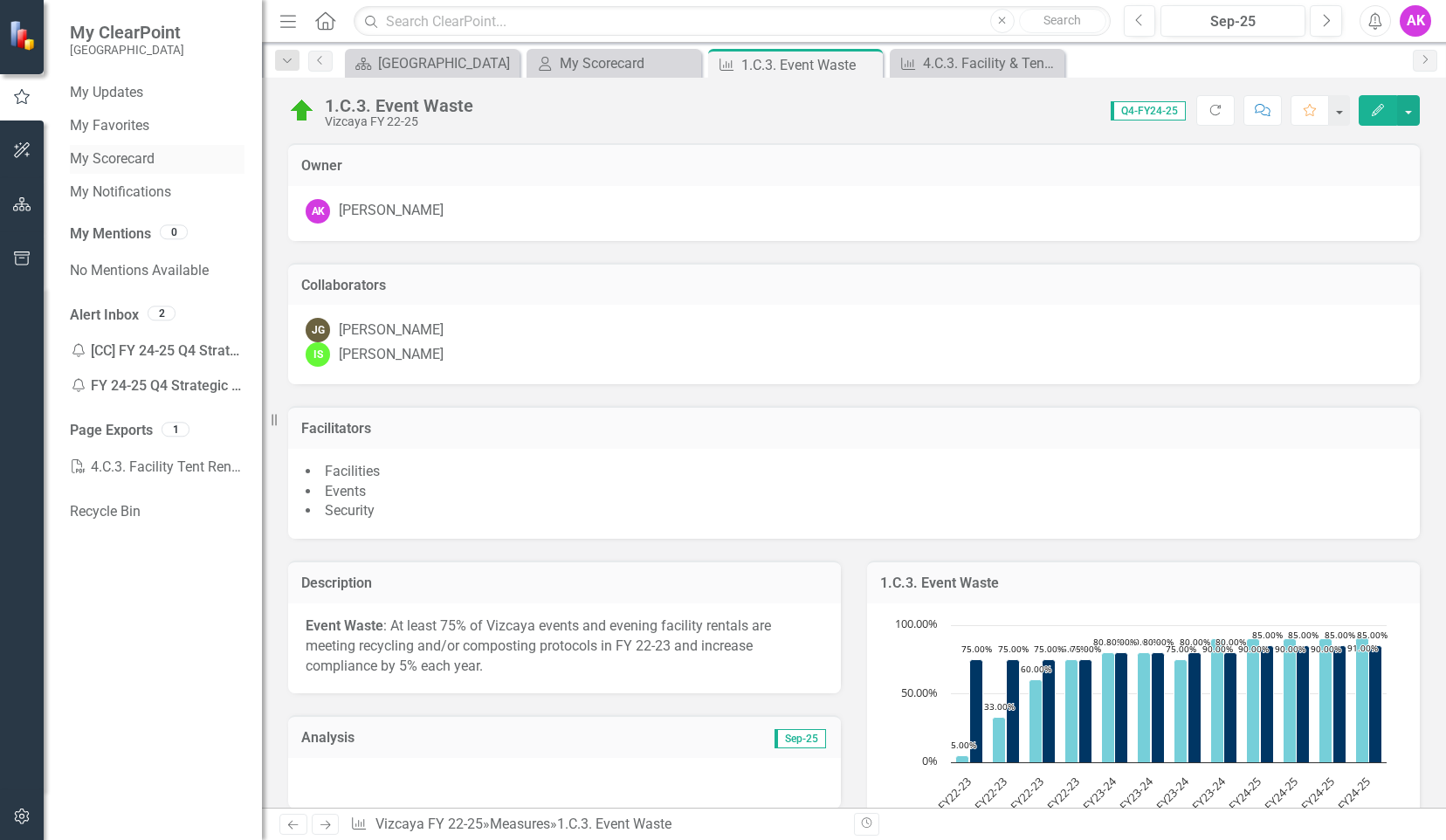
click at [131, 163] on link "My Scorecard" at bounding box center [157, 159] width 174 height 20
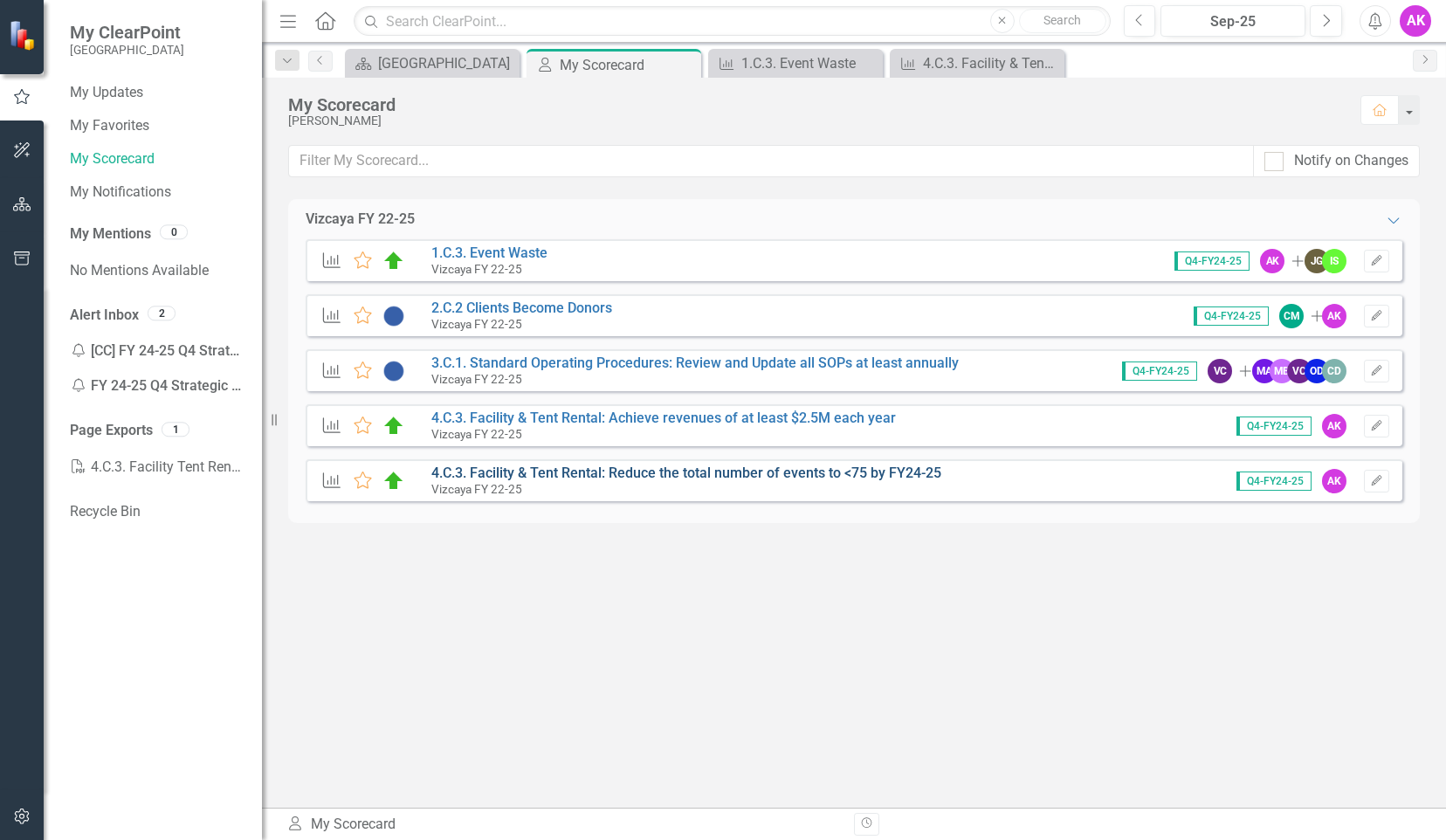
click at [565, 470] on link "4.C.3. Facility & Tent Rental: Reduce the total number of events to <75 by FY24…" at bounding box center [686, 472] width 510 height 17
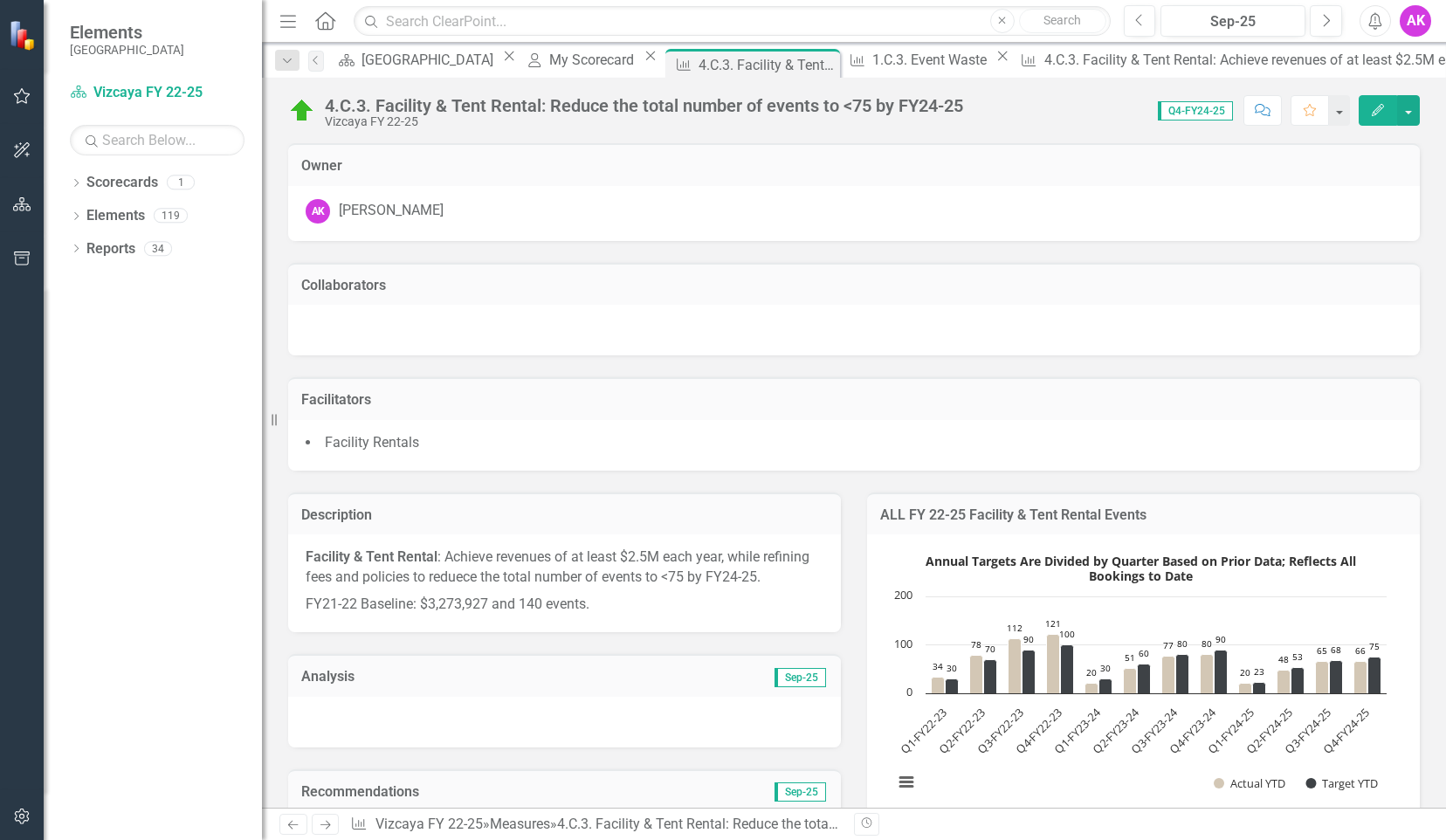
click at [1370, 102] on button "Edit" at bounding box center [1377, 110] width 38 height 30
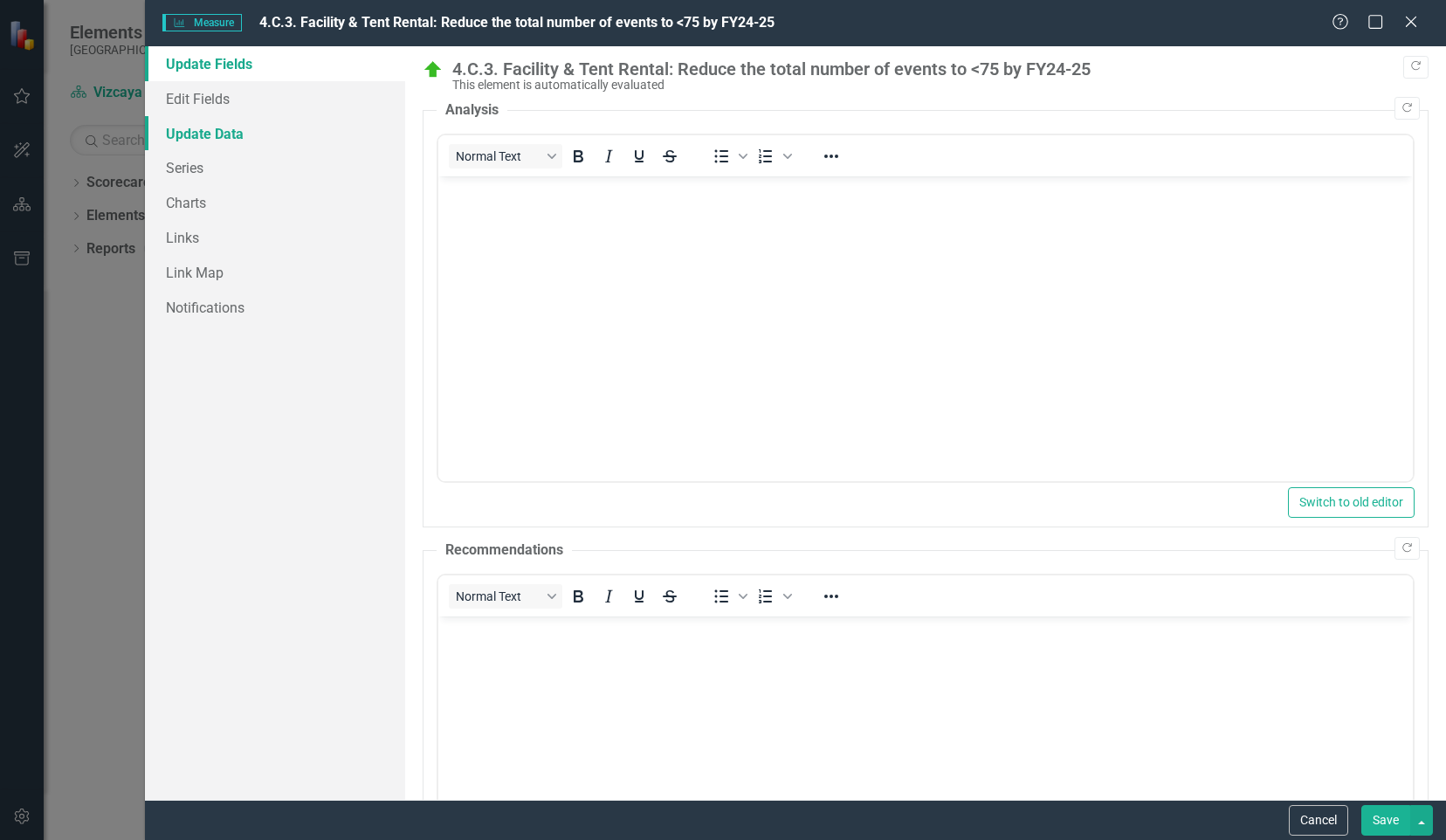
click at [220, 133] on link "Update Data" at bounding box center [275, 133] width 260 height 35
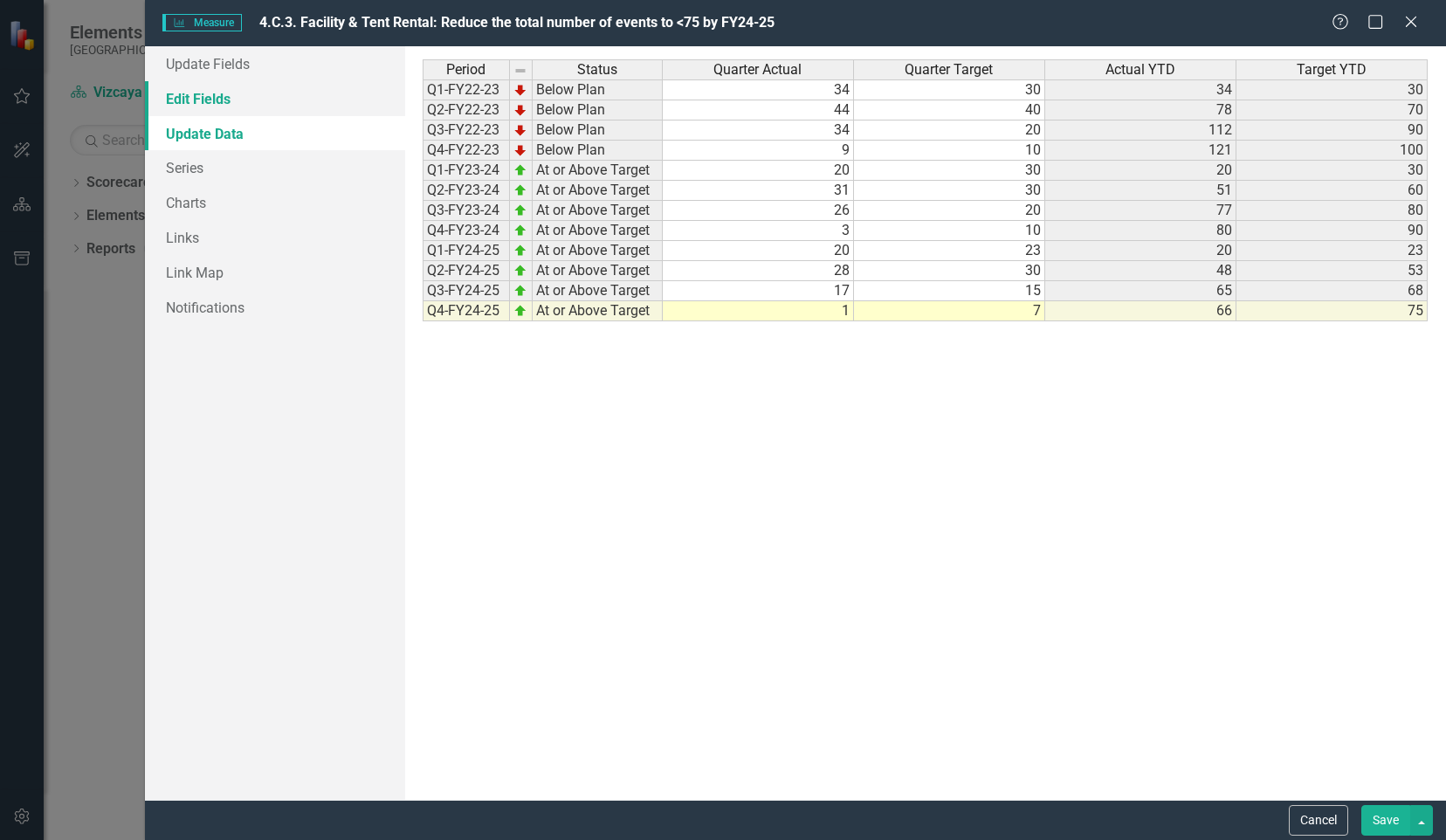
click at [206, 107] on link "Edit Fields" at bounding box center [275, 98] width 260 height 35
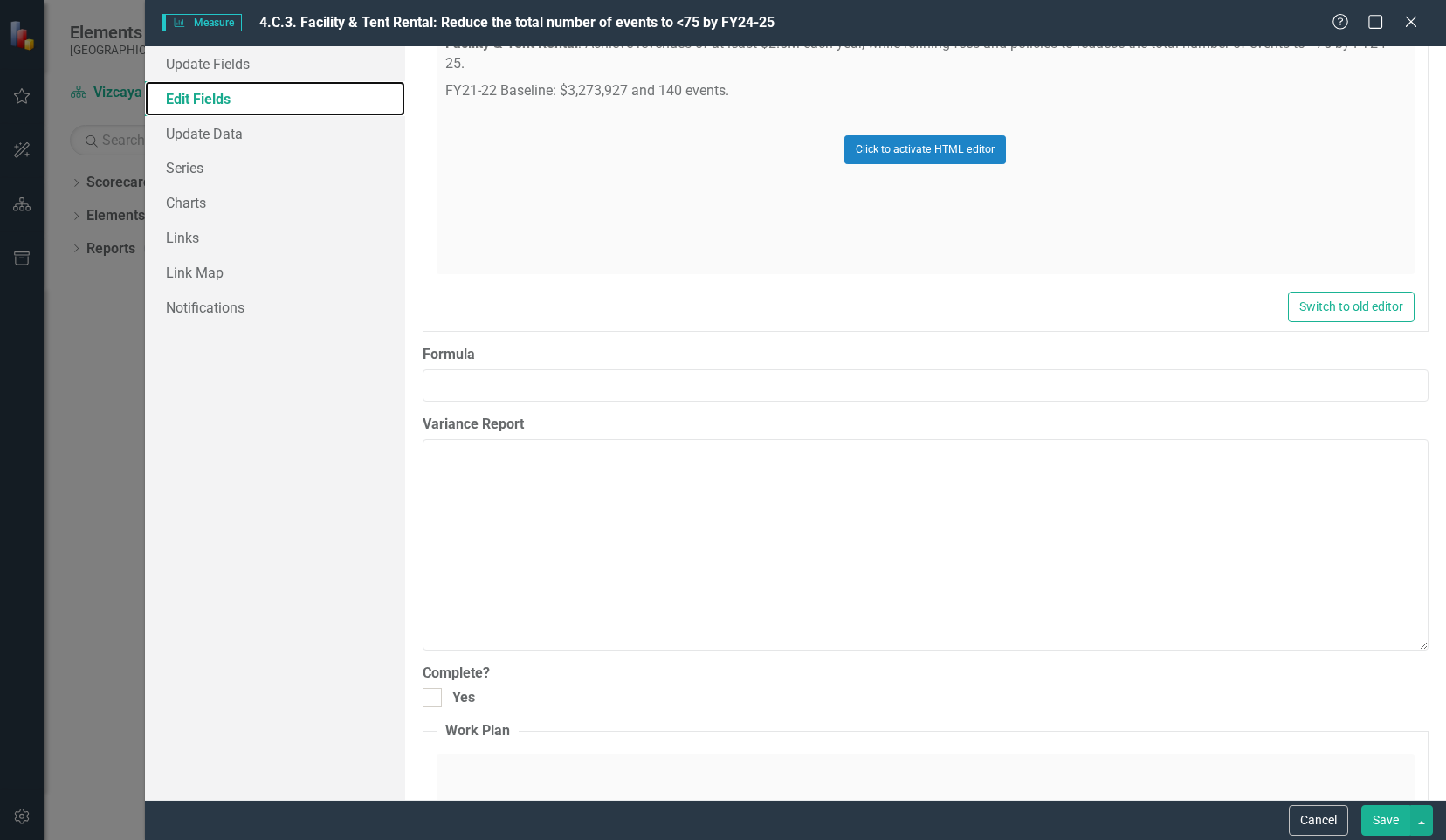
scroll to position [962, 0]
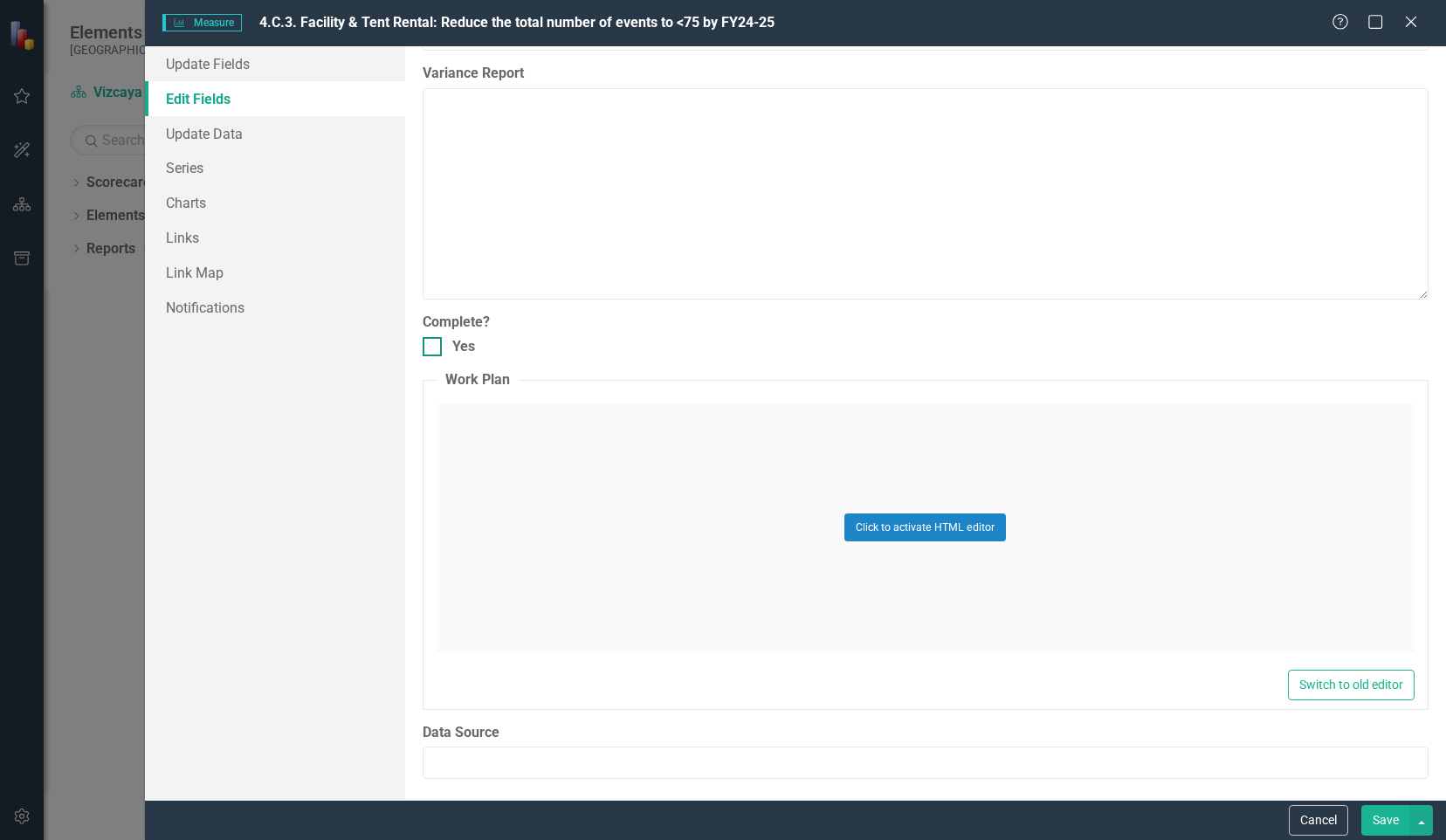
click at [427, 344] on input "Yes" at bounding box center [428, 343] width 12 height 12
checkbox input "true"
click at [1395, 817] on button "Save" at bounding box center [1385, 820] width 49 height 30
